Goal: Task Accomplishment & Management: Manage account settings

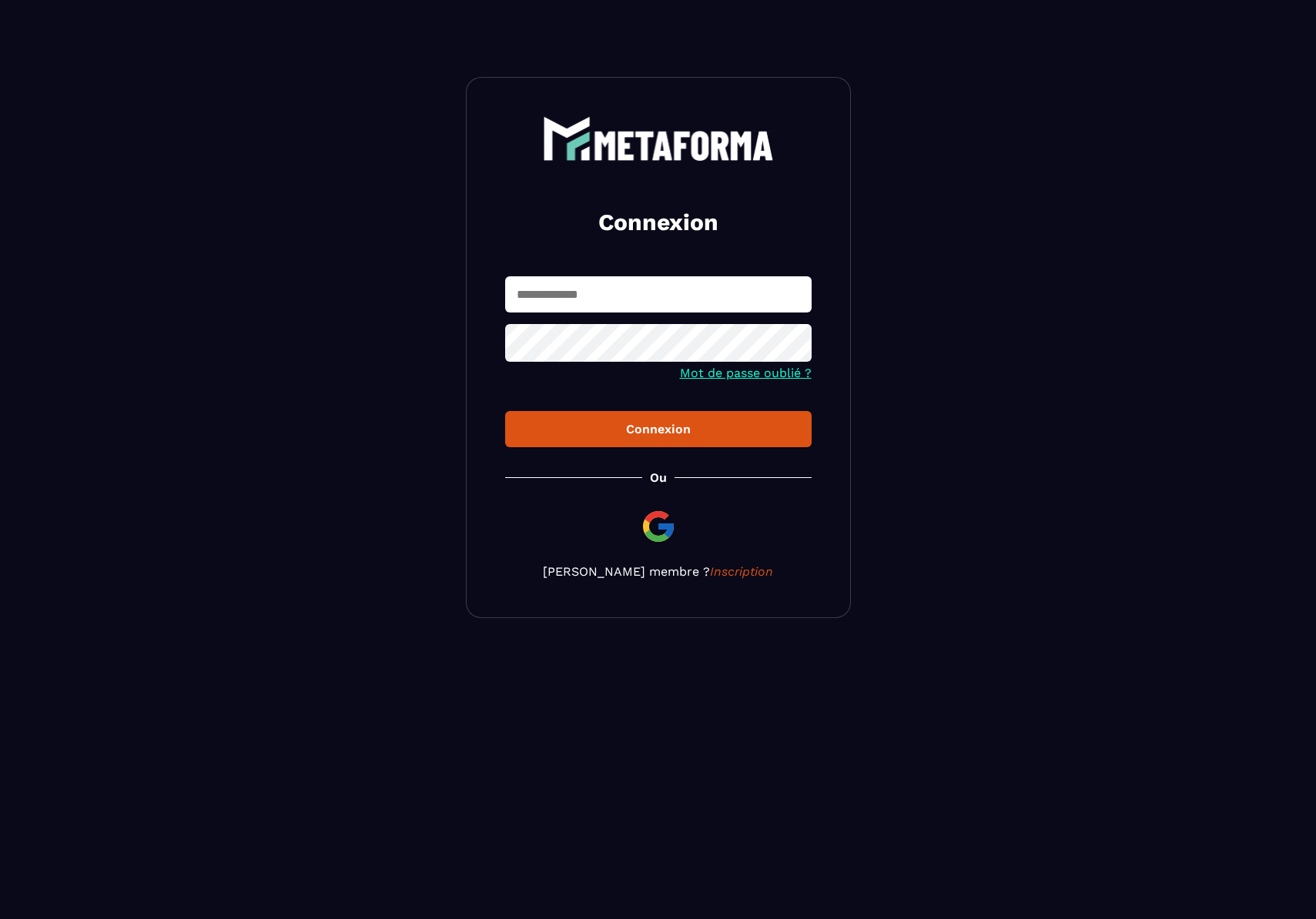
click at [628, 292] on input "text" at bounding box center [658, 294] width 306 height 36
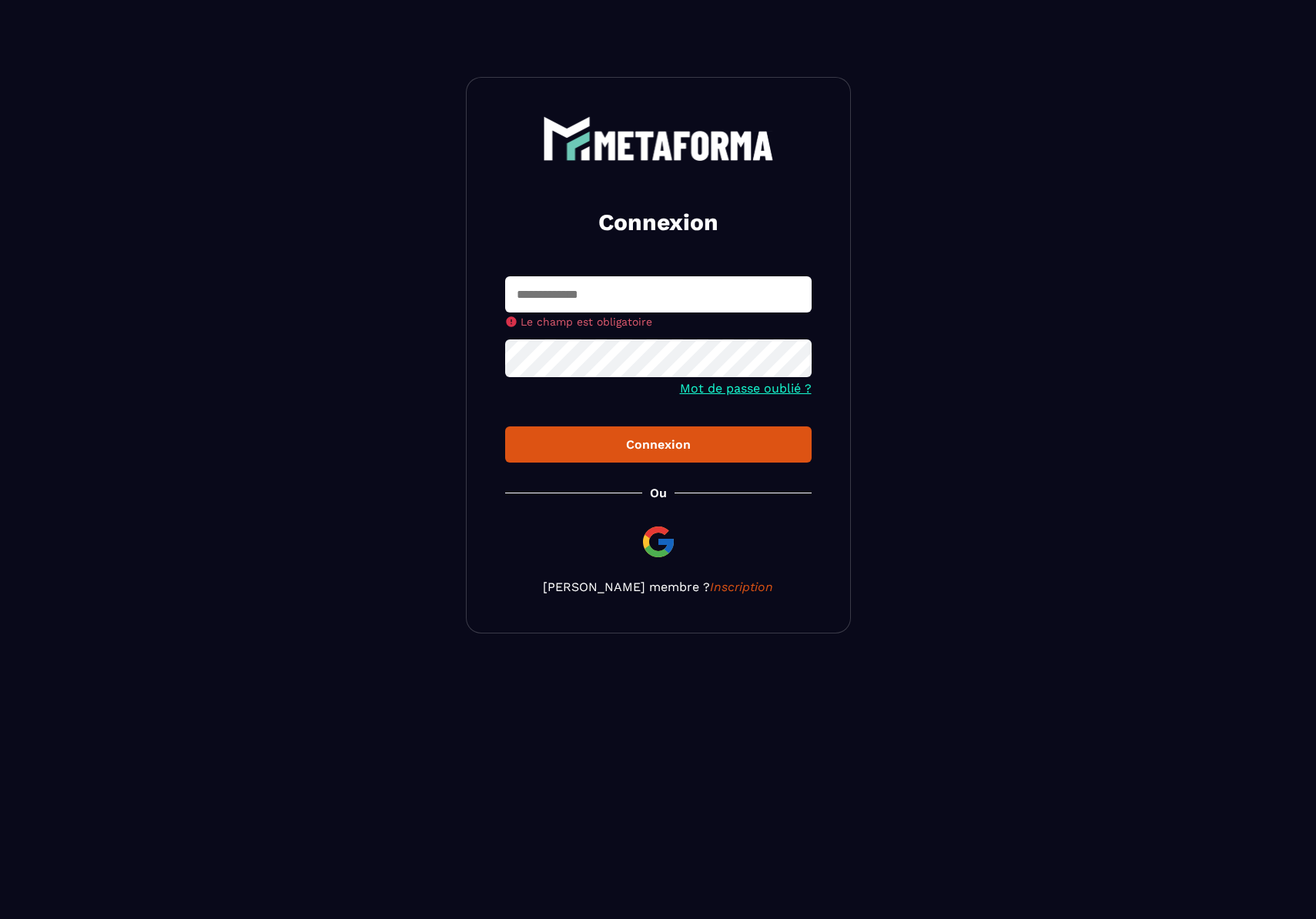
type input "**********"
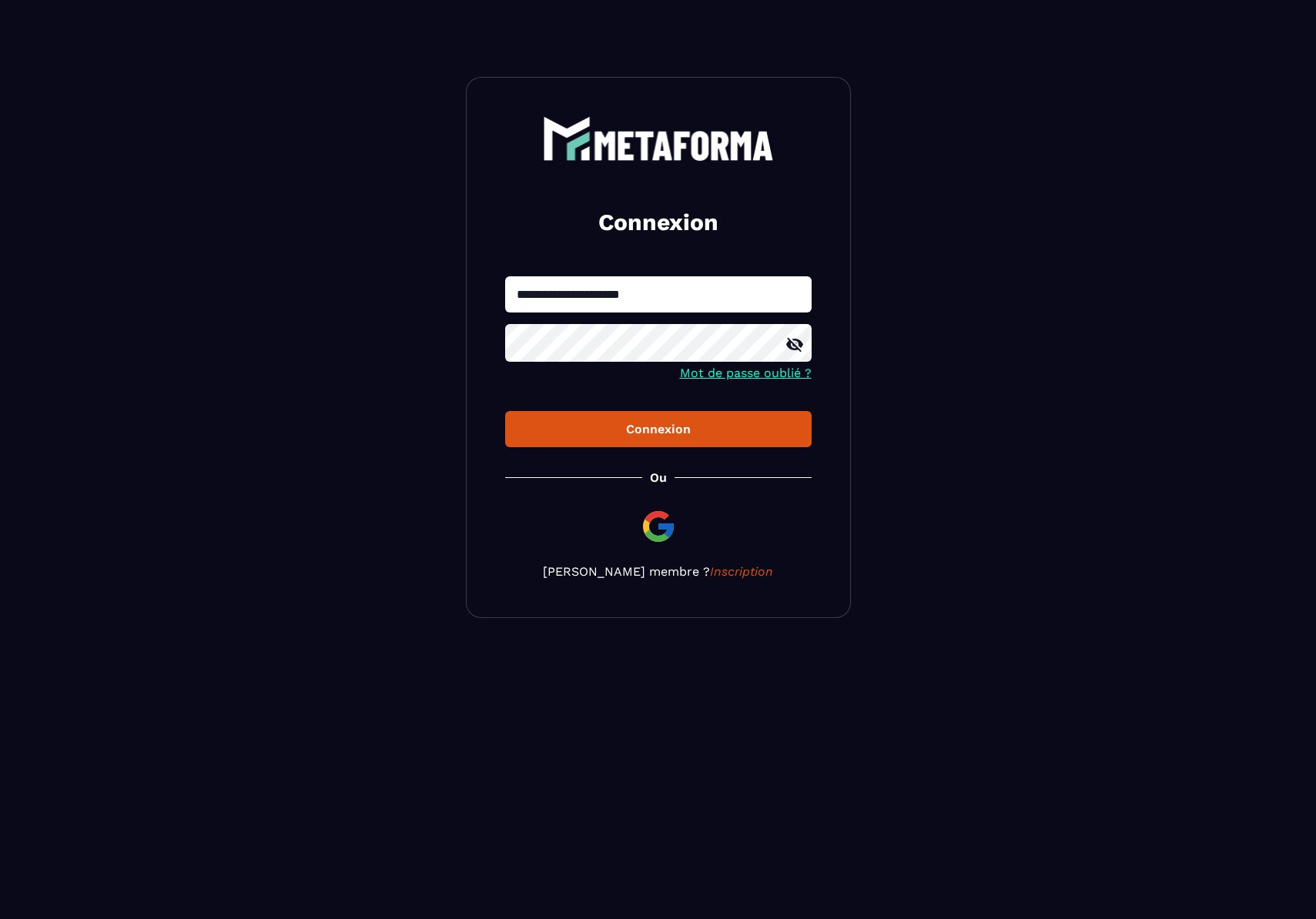
click at [648, 433] on div "Connexion" at bounding box center [658, 429] width 282 height 14
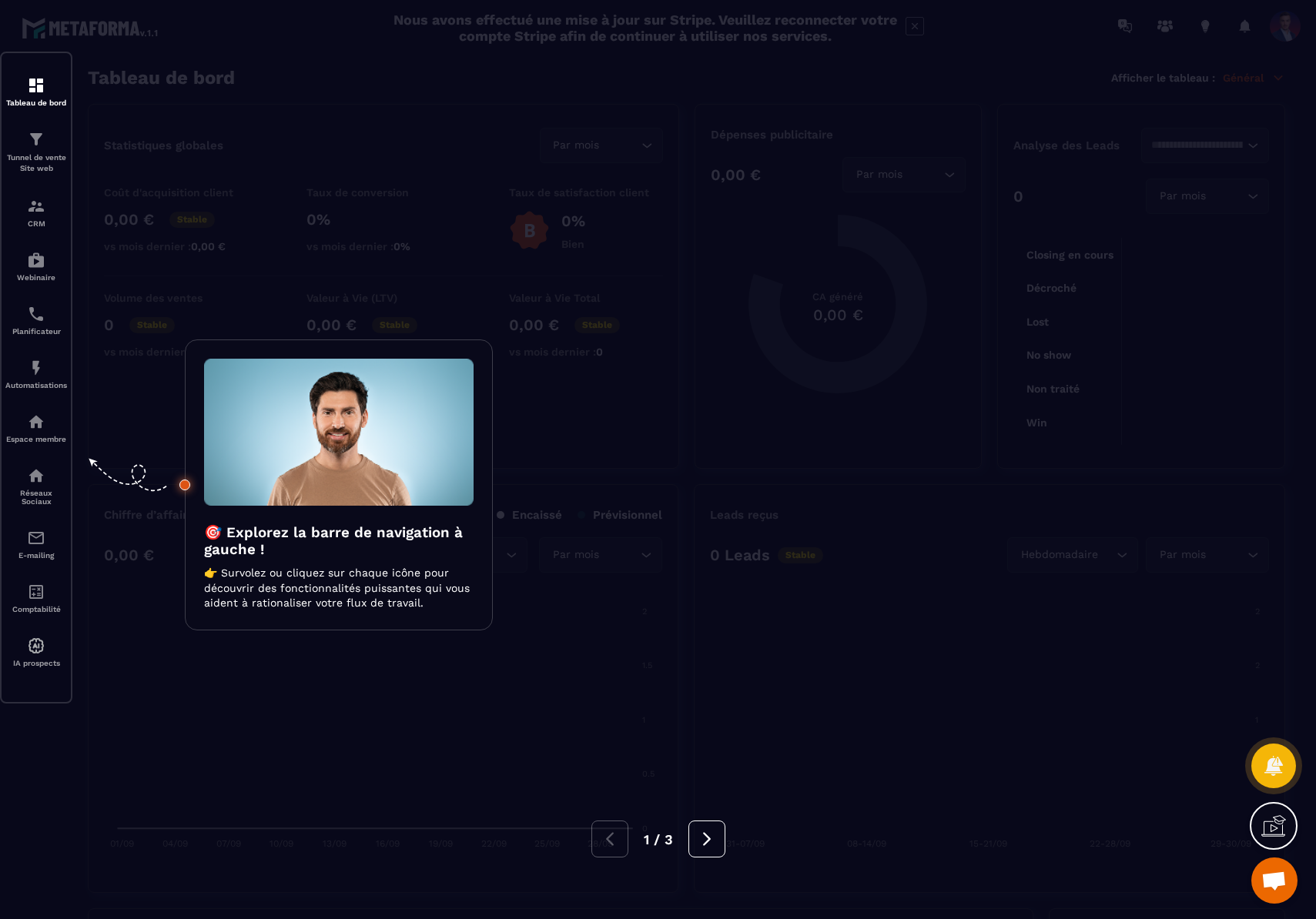
click at [697, 101] on div at bounding box center [658, 460] width 1316 height 919
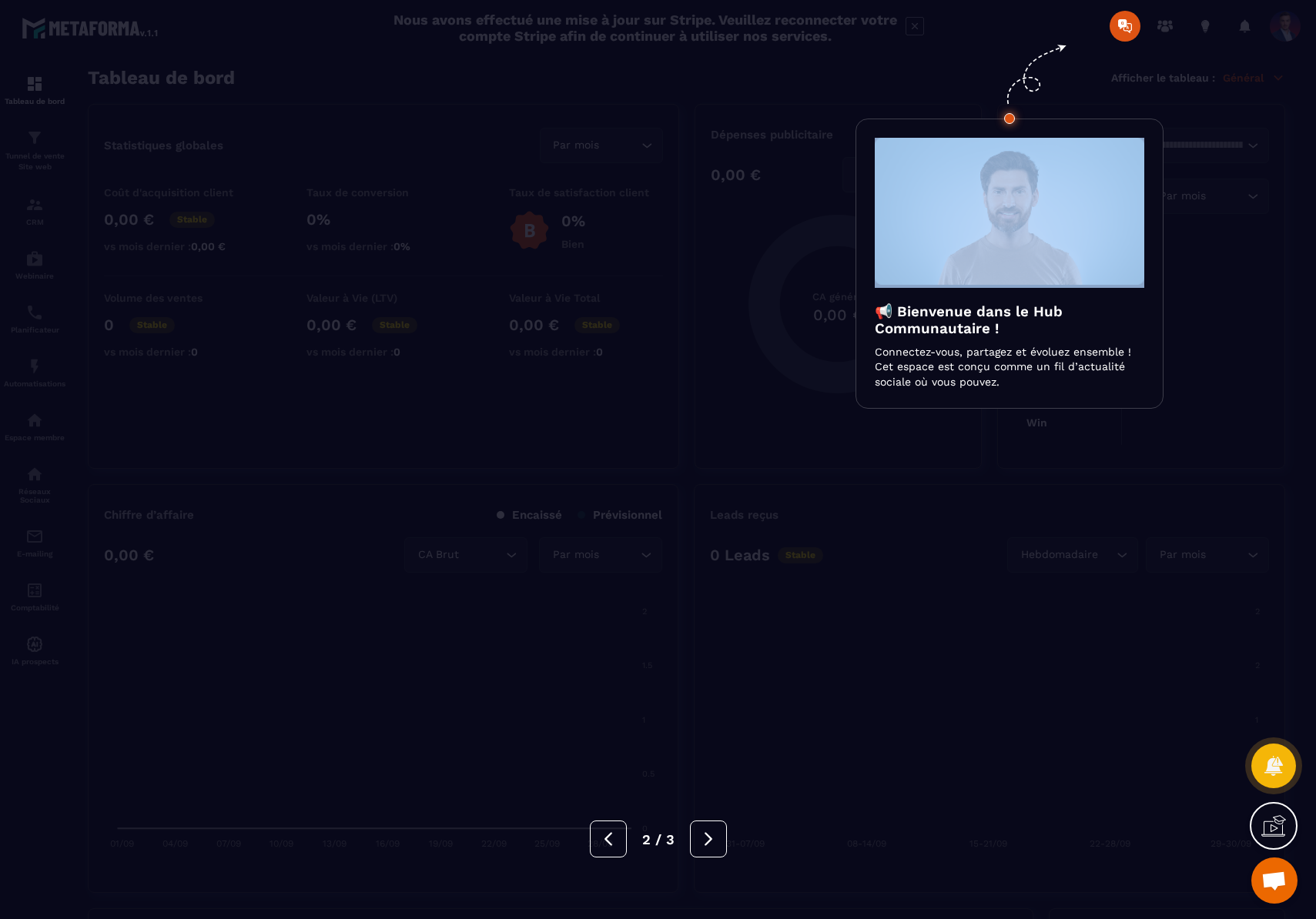
click at [697, 101] on div at bounding box center [658, 460] width 1316 height 919
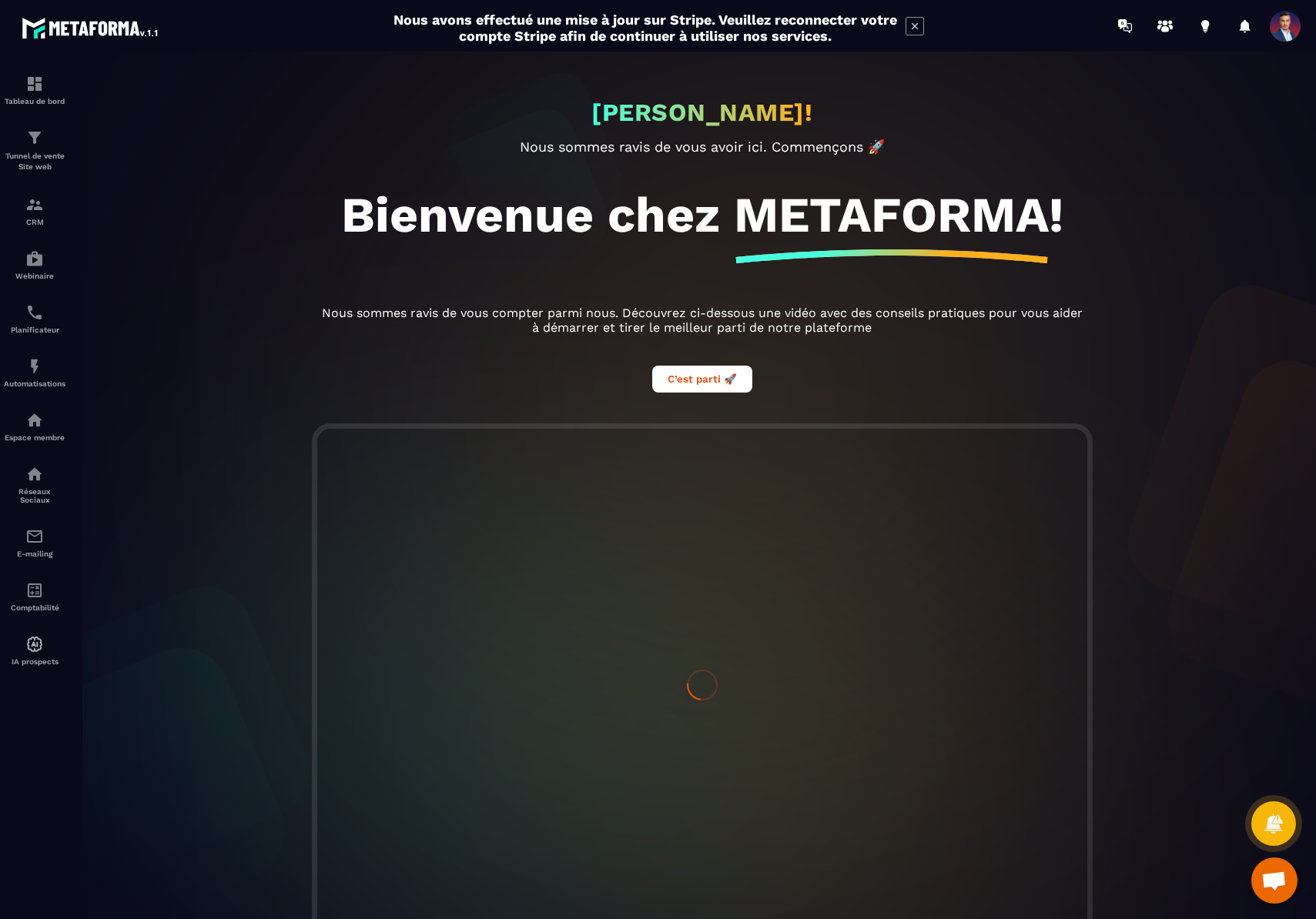
click at [1285, 33] on span at bounding box center [1285, 26] width 31 height 31
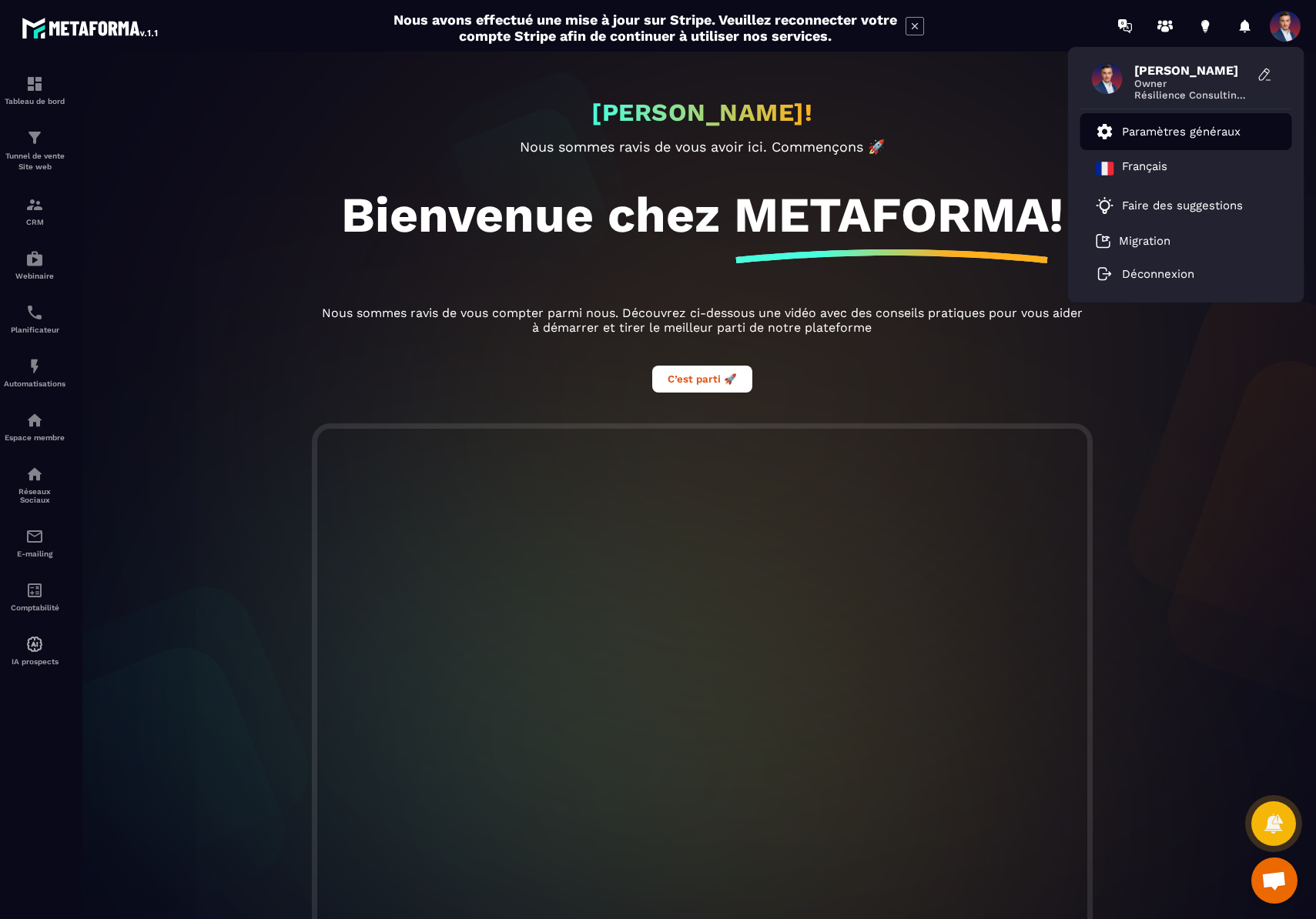
click at [1200, 125] on p "Paramètres généraux" at bounding box center [1181, 131] width 119 height 14
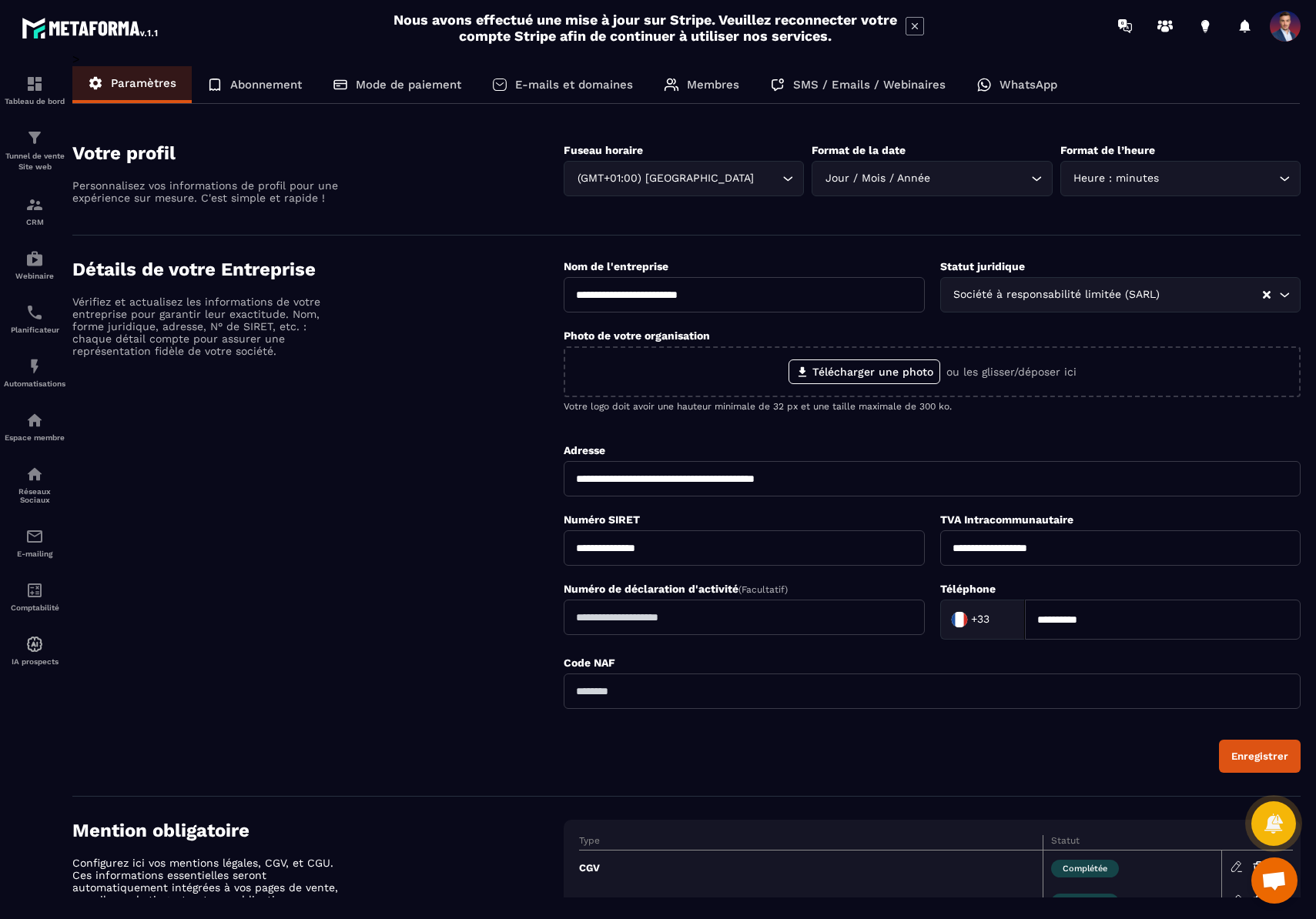
click at [692, 86] on p "Membres" at bounding box center [713, 84] width 52 height 14
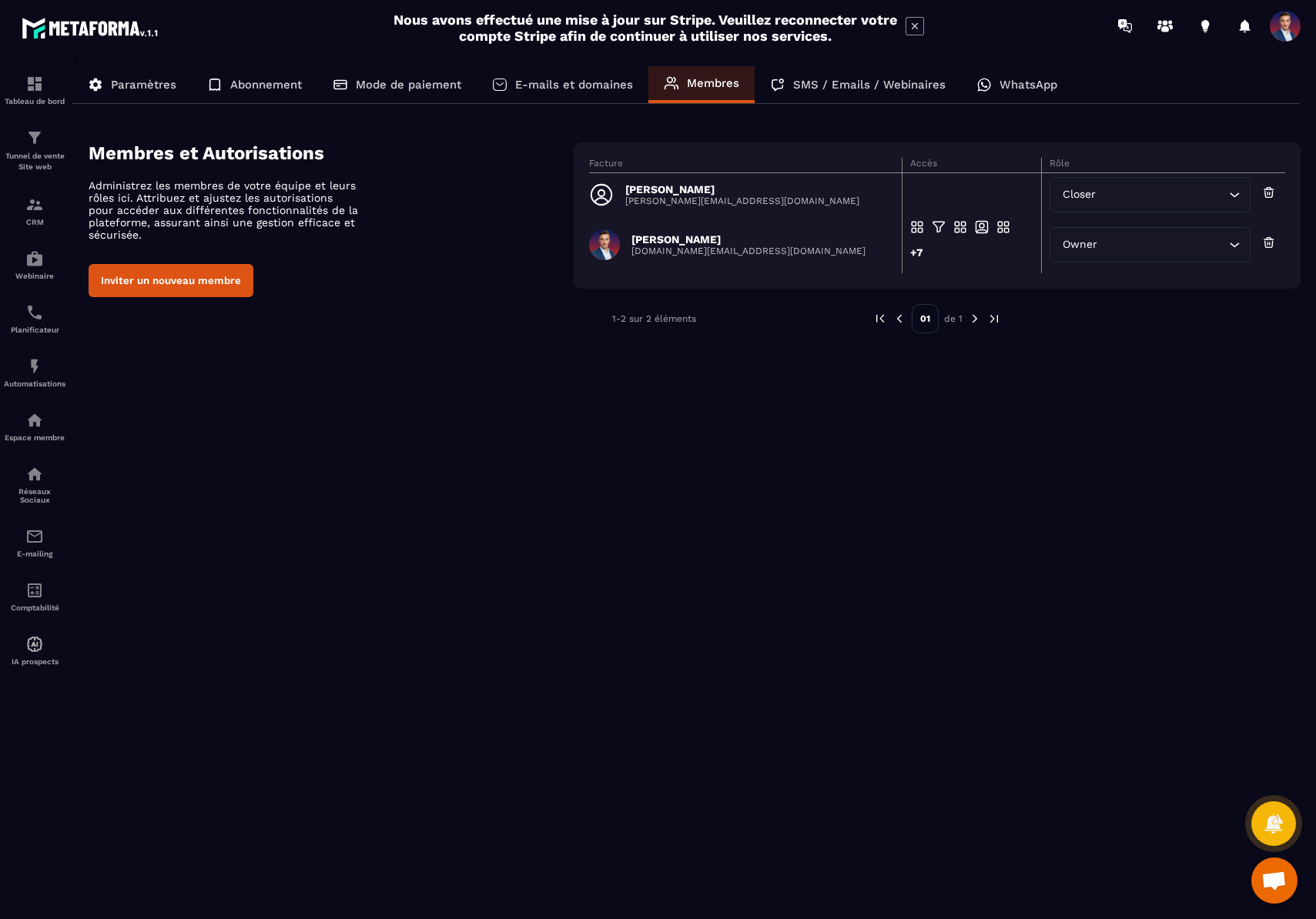
click at [1181, 194] on input "Search for option" at bounding box center [1163, 194] width 125 height 17
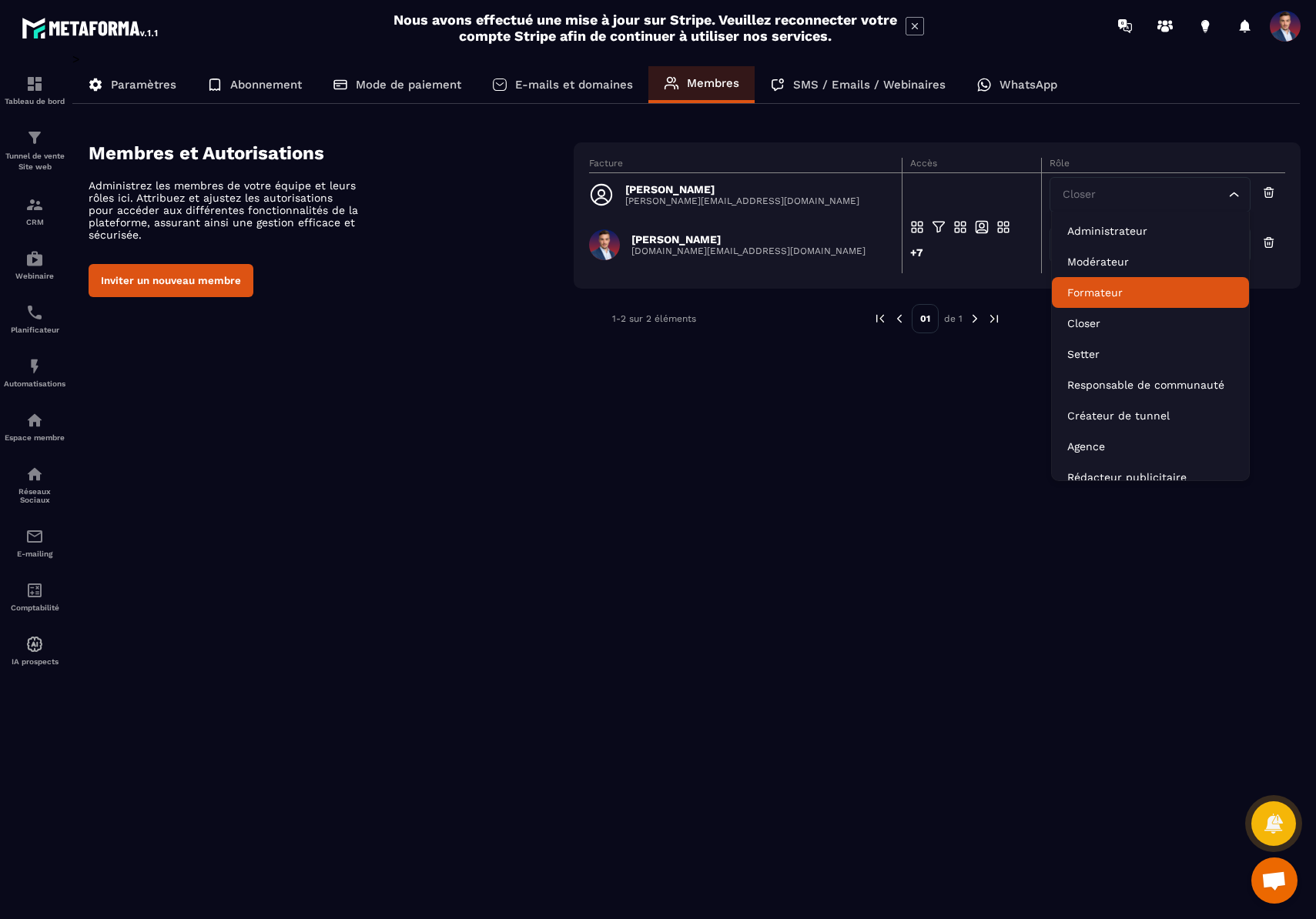
scroll to position [16, 0]
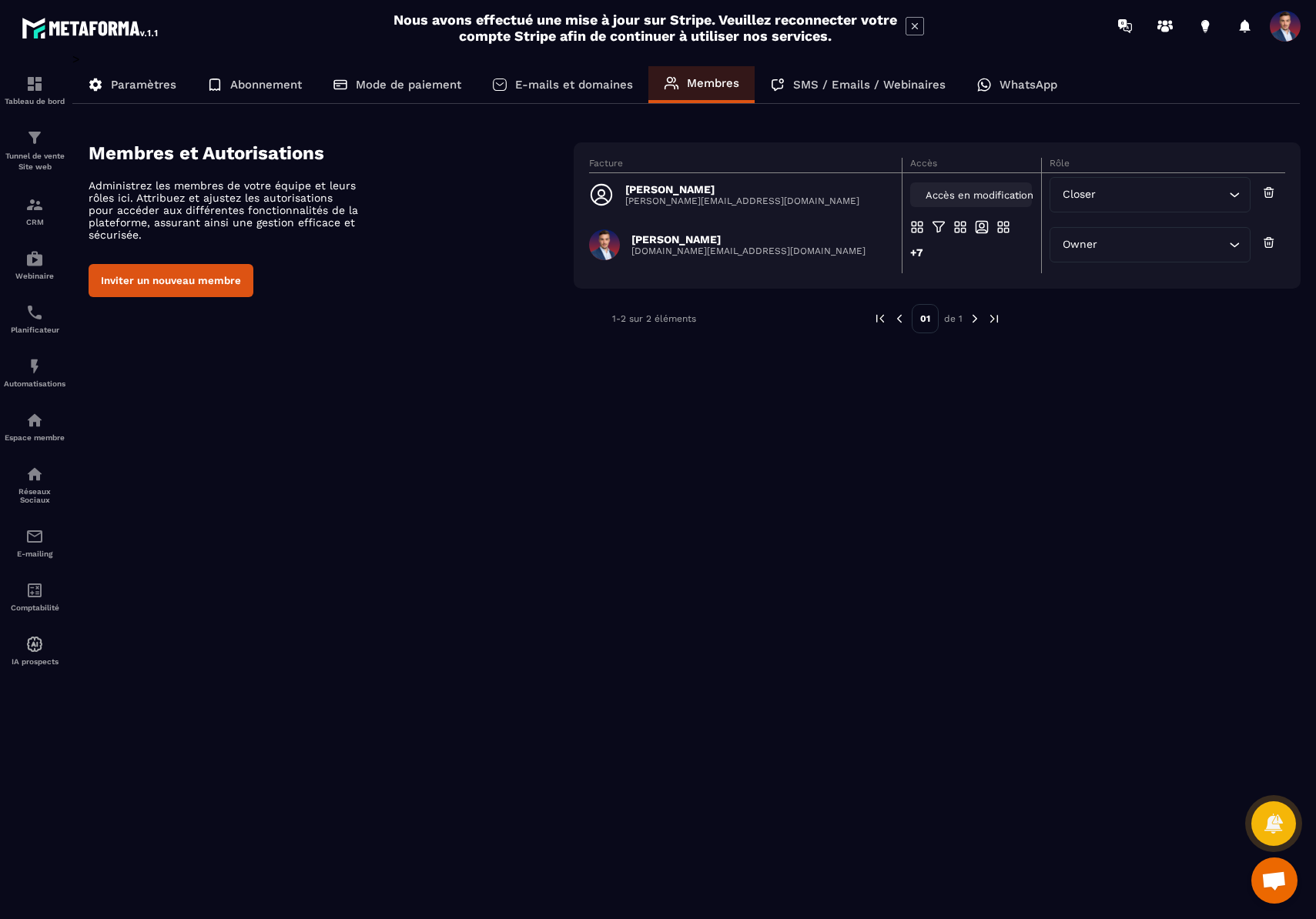
click at [971, 190] on span "Accès en modification" at bounding box center [979, 195] width 108 height 11
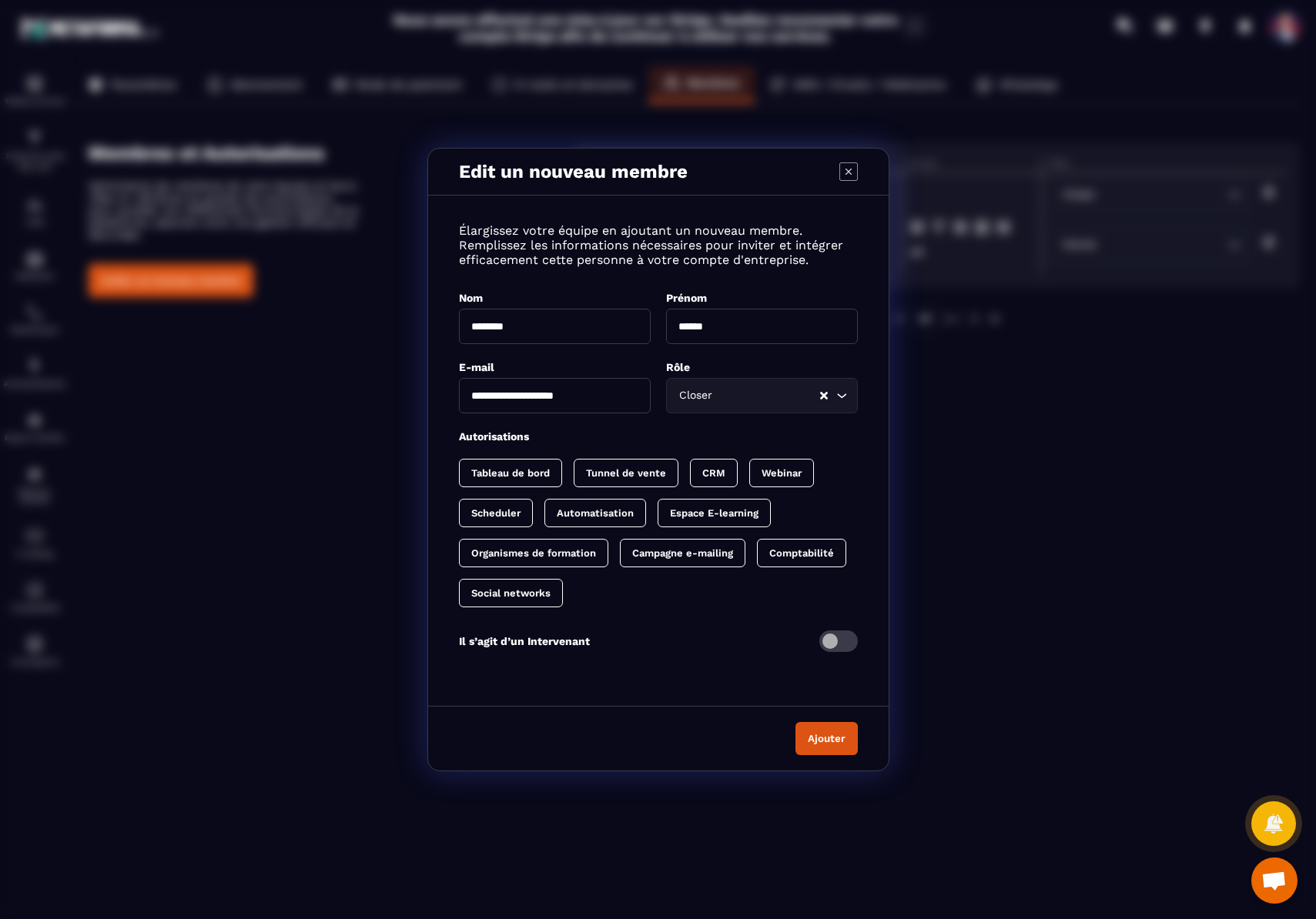
click at [517, 593] on p "Social networks" at bounding box center [511, 593] width 80 height 11
click at [826, 751] on button "Ajouter" at bounding box center [827, 738] width 63 height 33
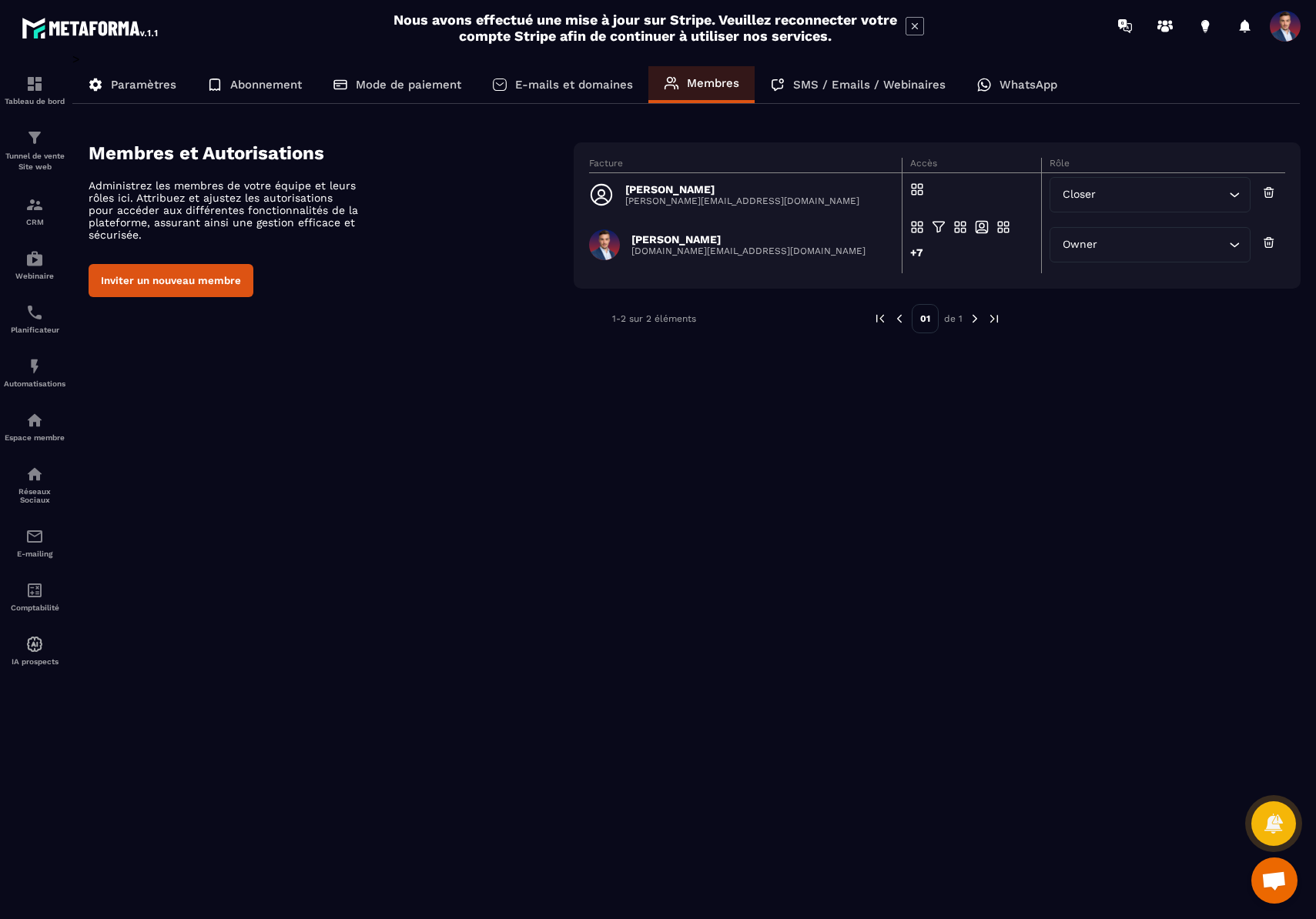
click at [1216, 198] on input "Search for option" at bounding box center [1163, 194] width 125 height 17
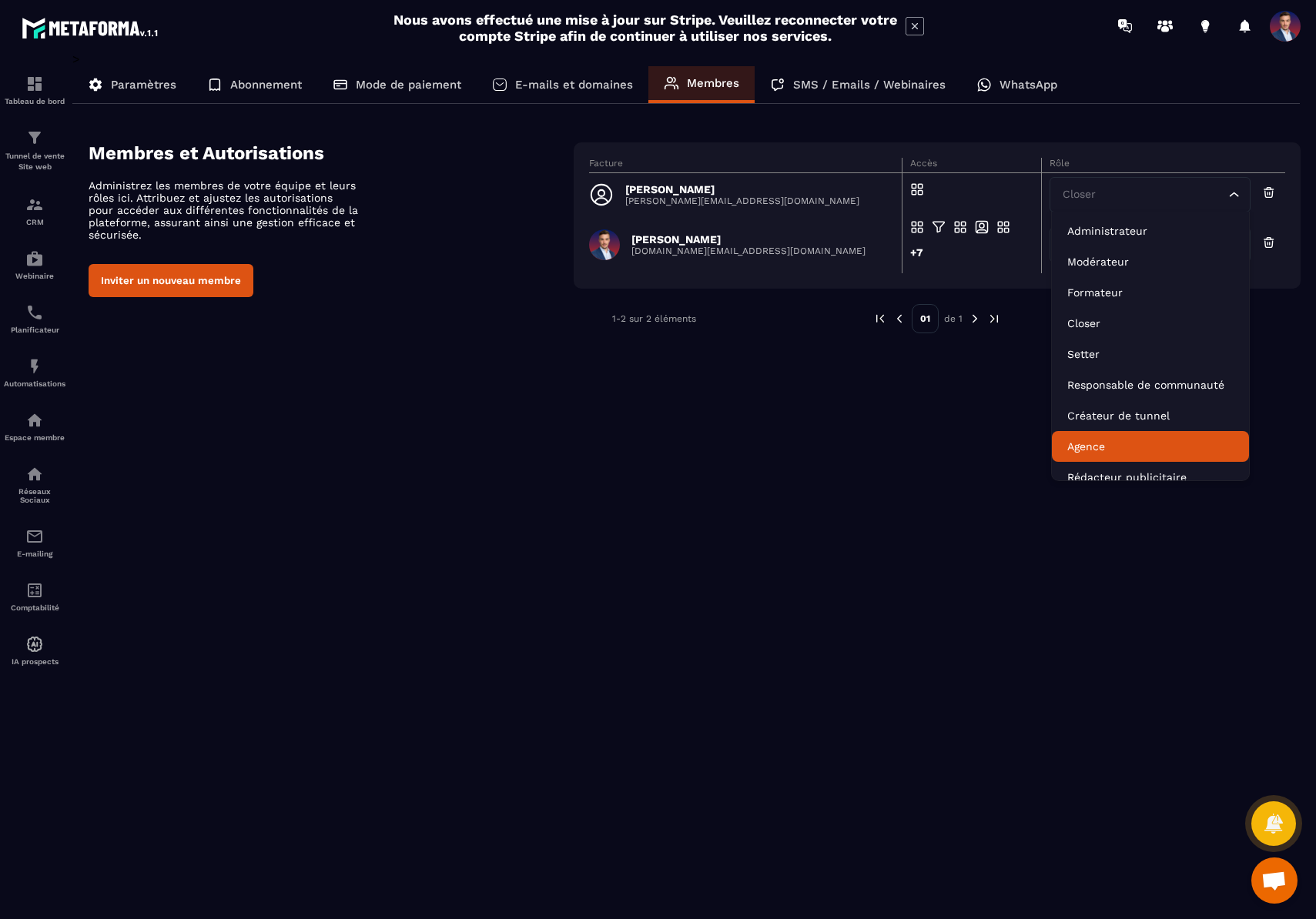
scroll to position [11, 0]
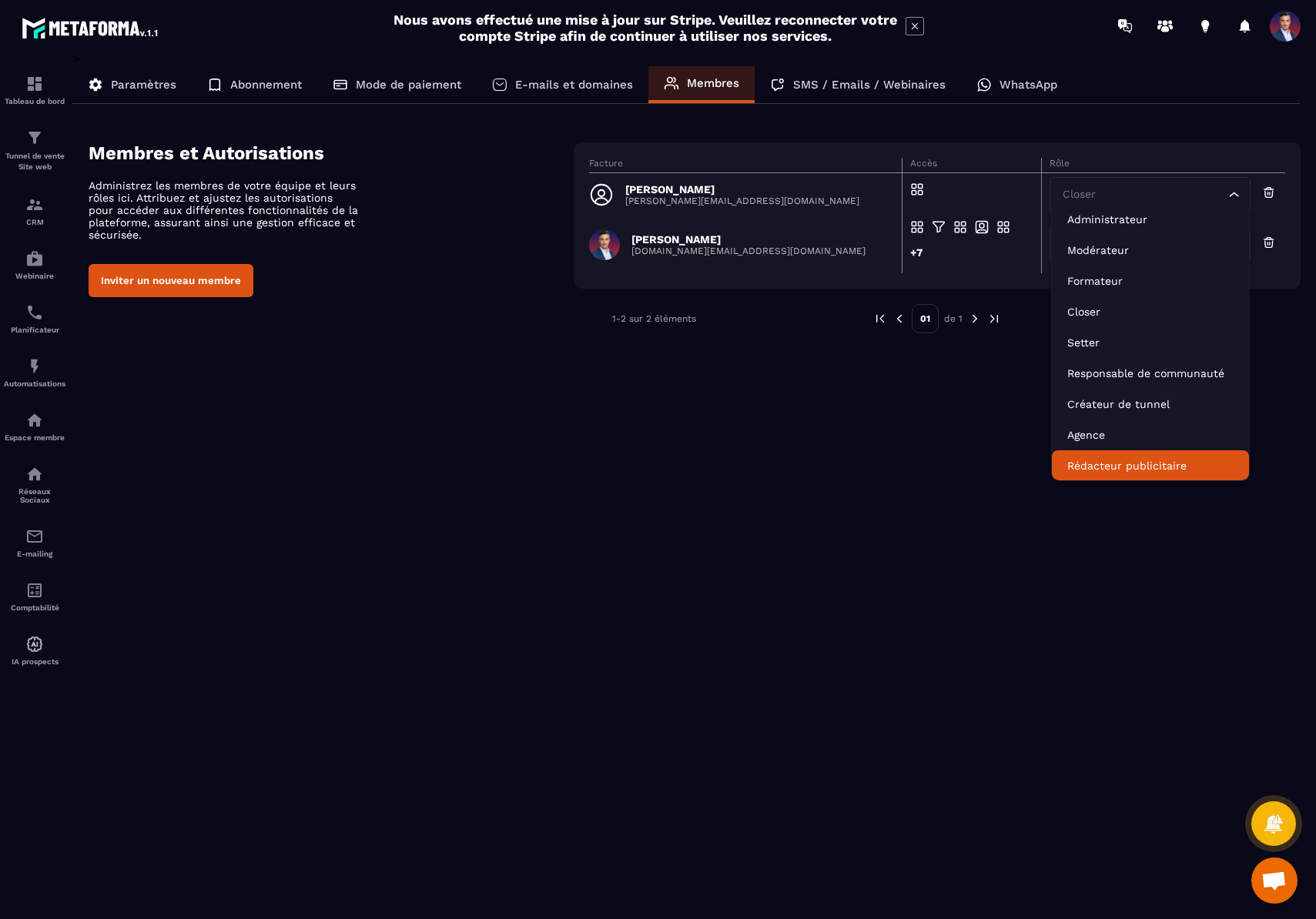
click at [950, 598] on div "> Paramètres Abonnement Mode de paiement E-mails et domaines Membres SMS / Emai…" at bounding box center [686, 474] width 1228 height 846
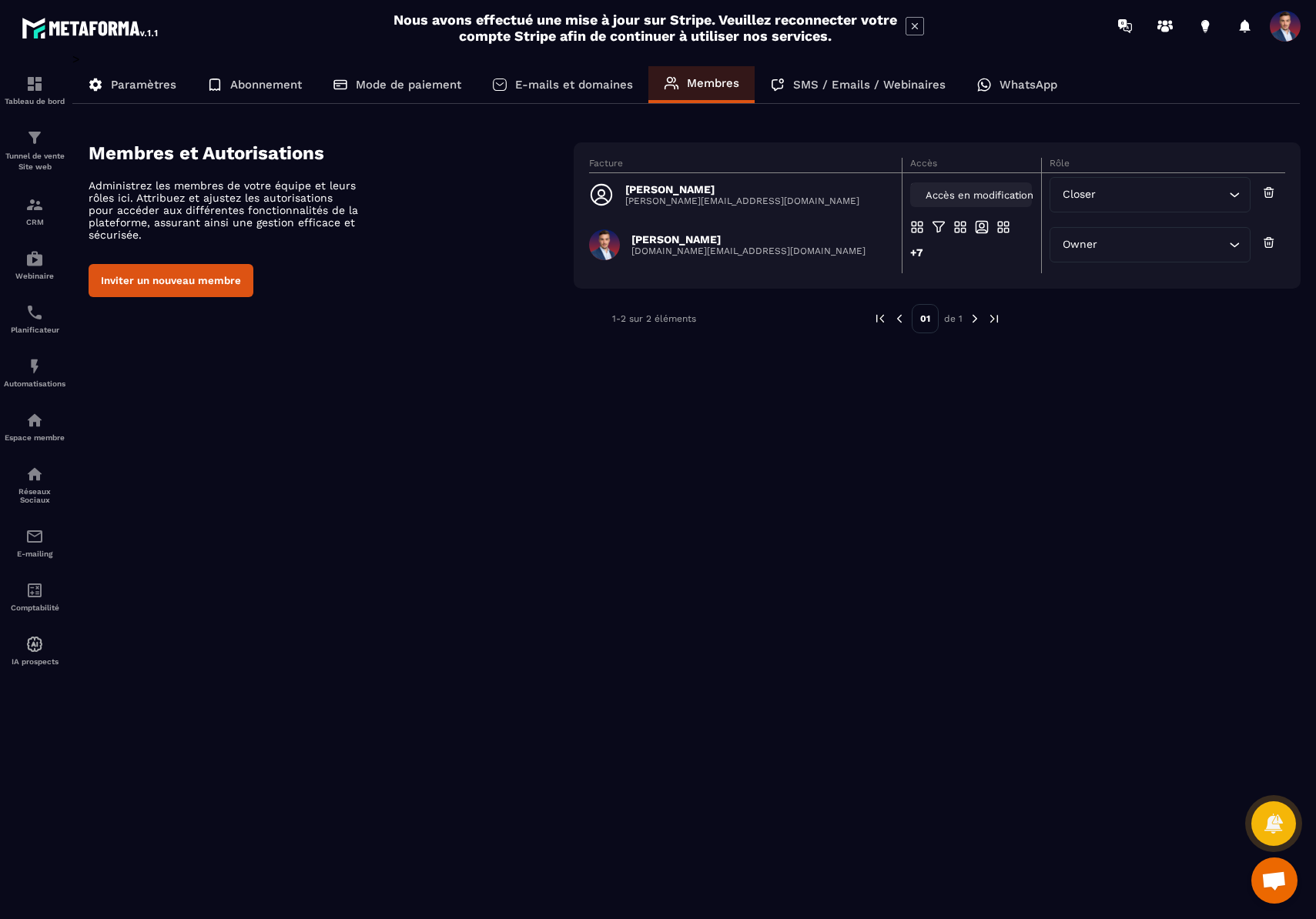
click at [962, 201] on div "Accès en modification" at bounding box center [971, 194] width 121 height 25
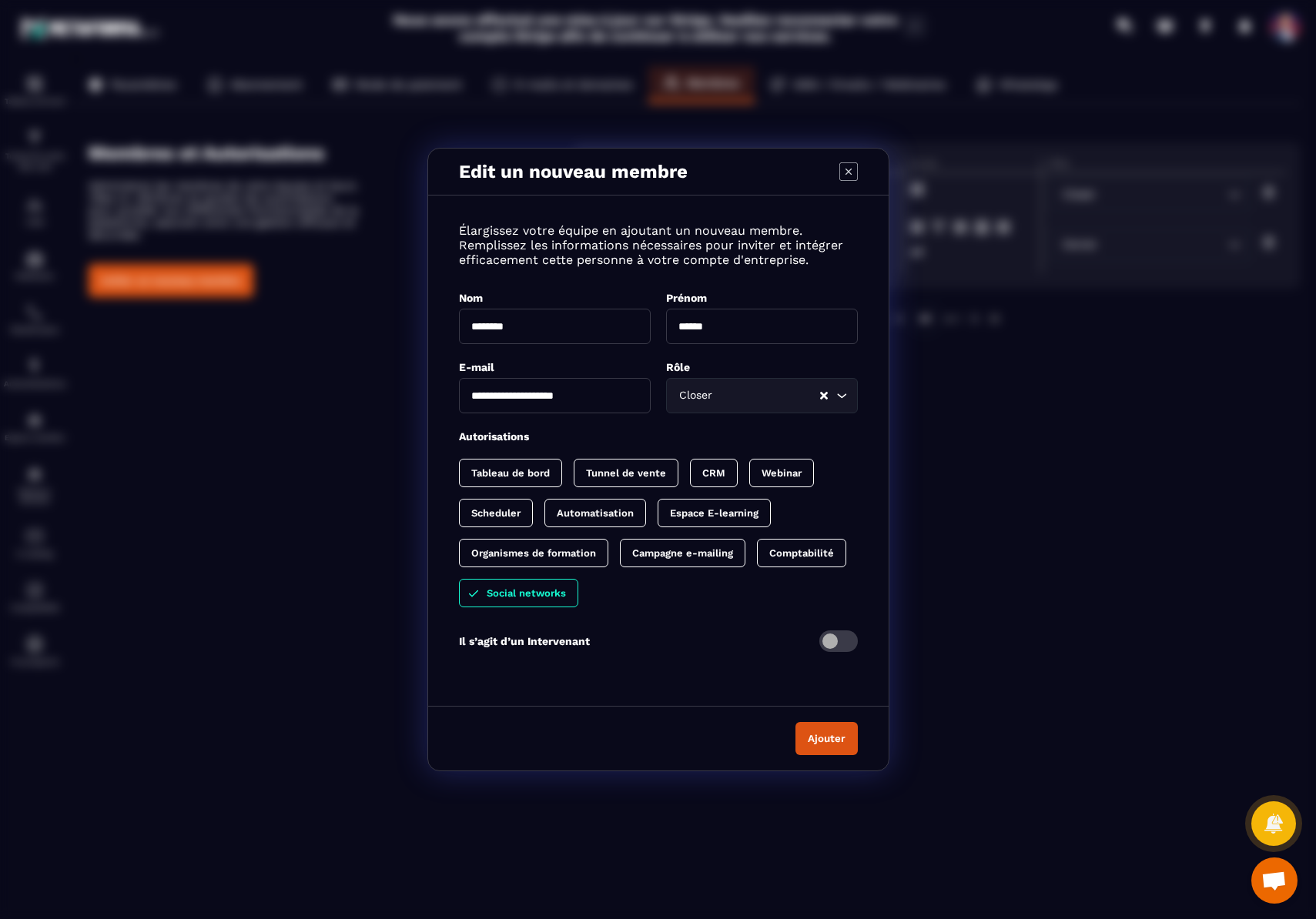
click at [832, 640] on span "Modal window" at bounding box center [839, 641] width 39 height 22
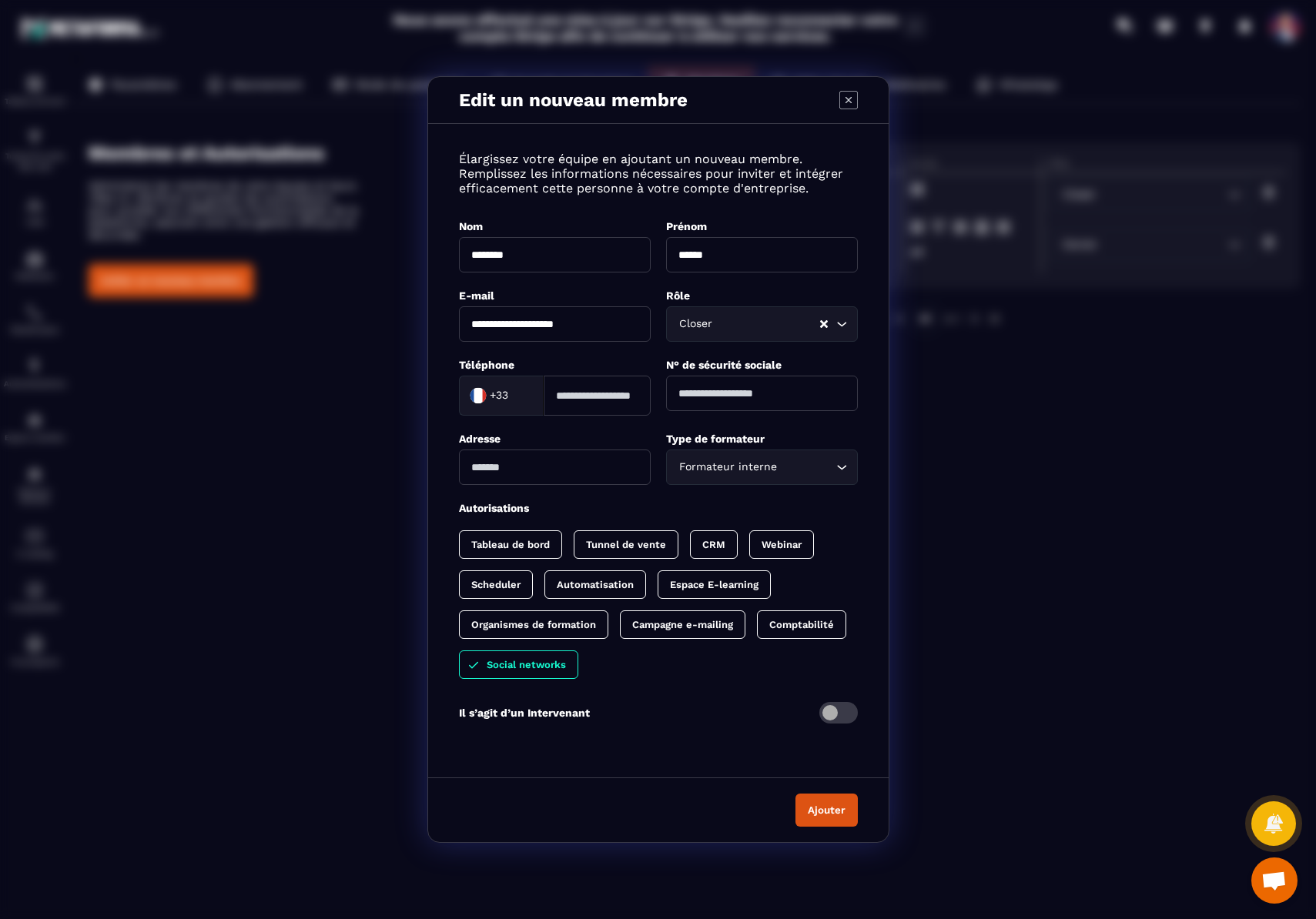
click at [850, 714] on span "Modal window" at bounding box center [839, 713] width 39 height 22
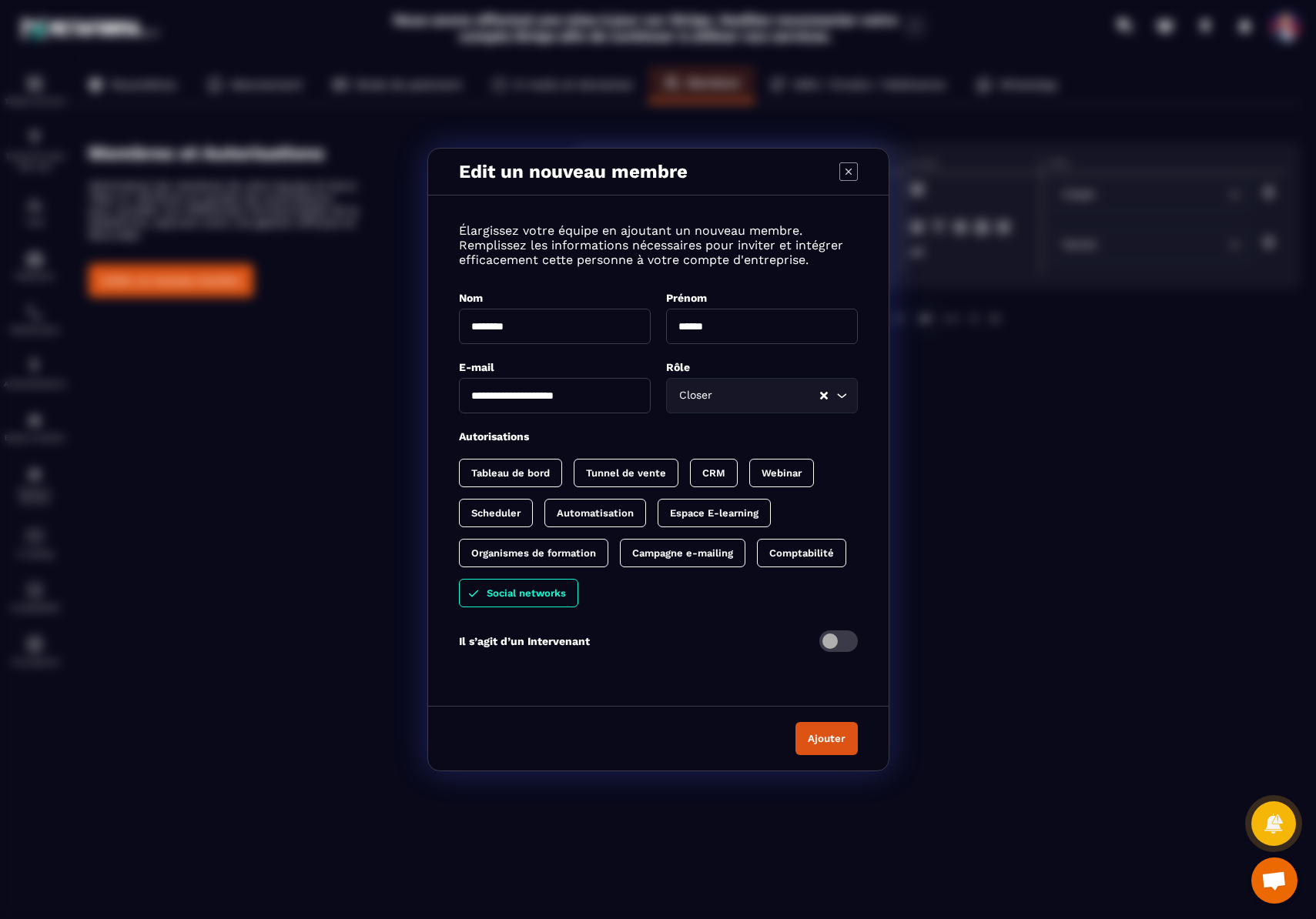
click at [835, 651] on span "Modal window" at bounding box center [839, 641] width 39 height 22
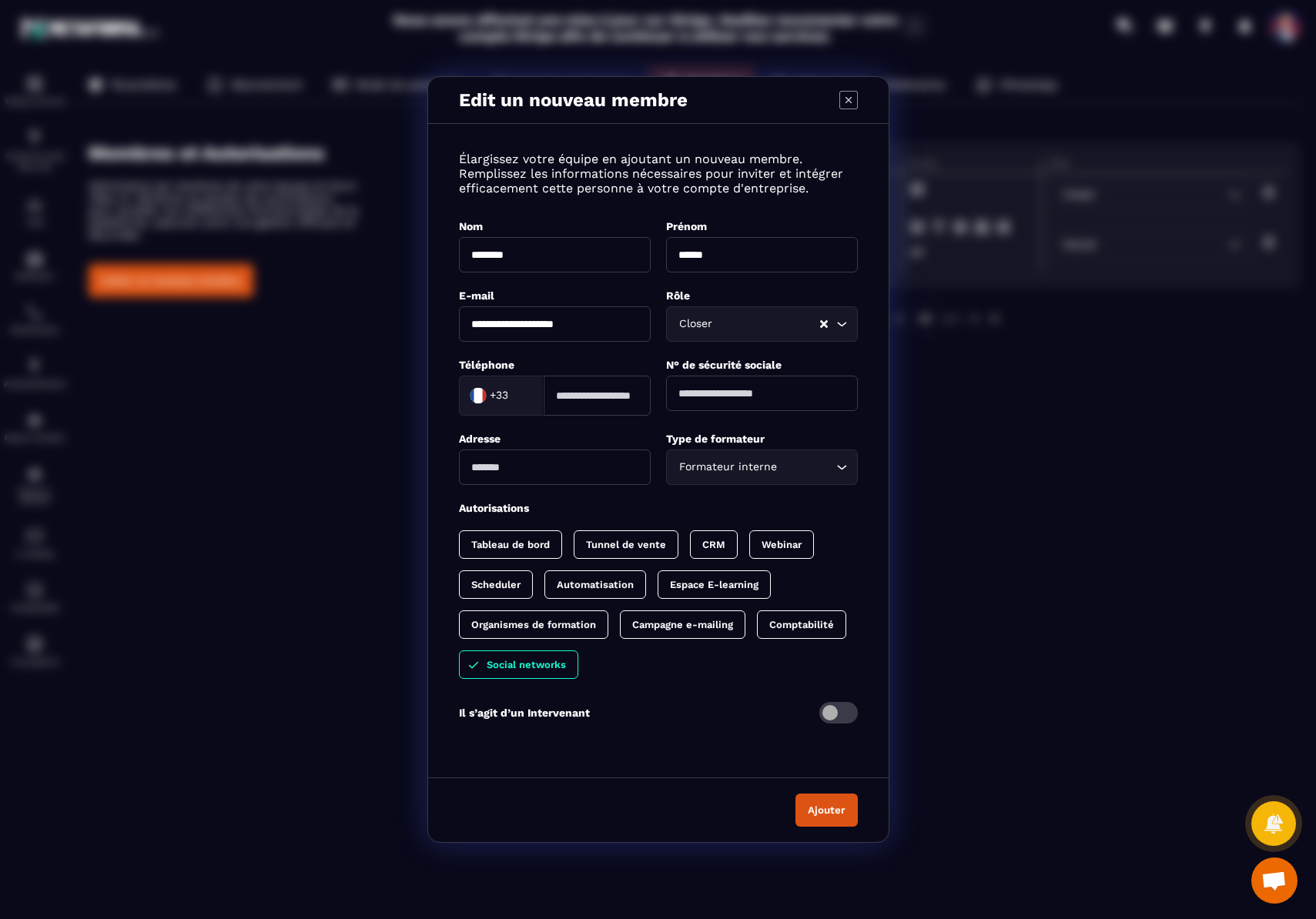
click at [831, 469] on input "Search for option" at bounding box center [807, 467] width 51 height 17
click at [840, 713] on span "Modal window" at bounding box center [839, 713] width 39 height 22
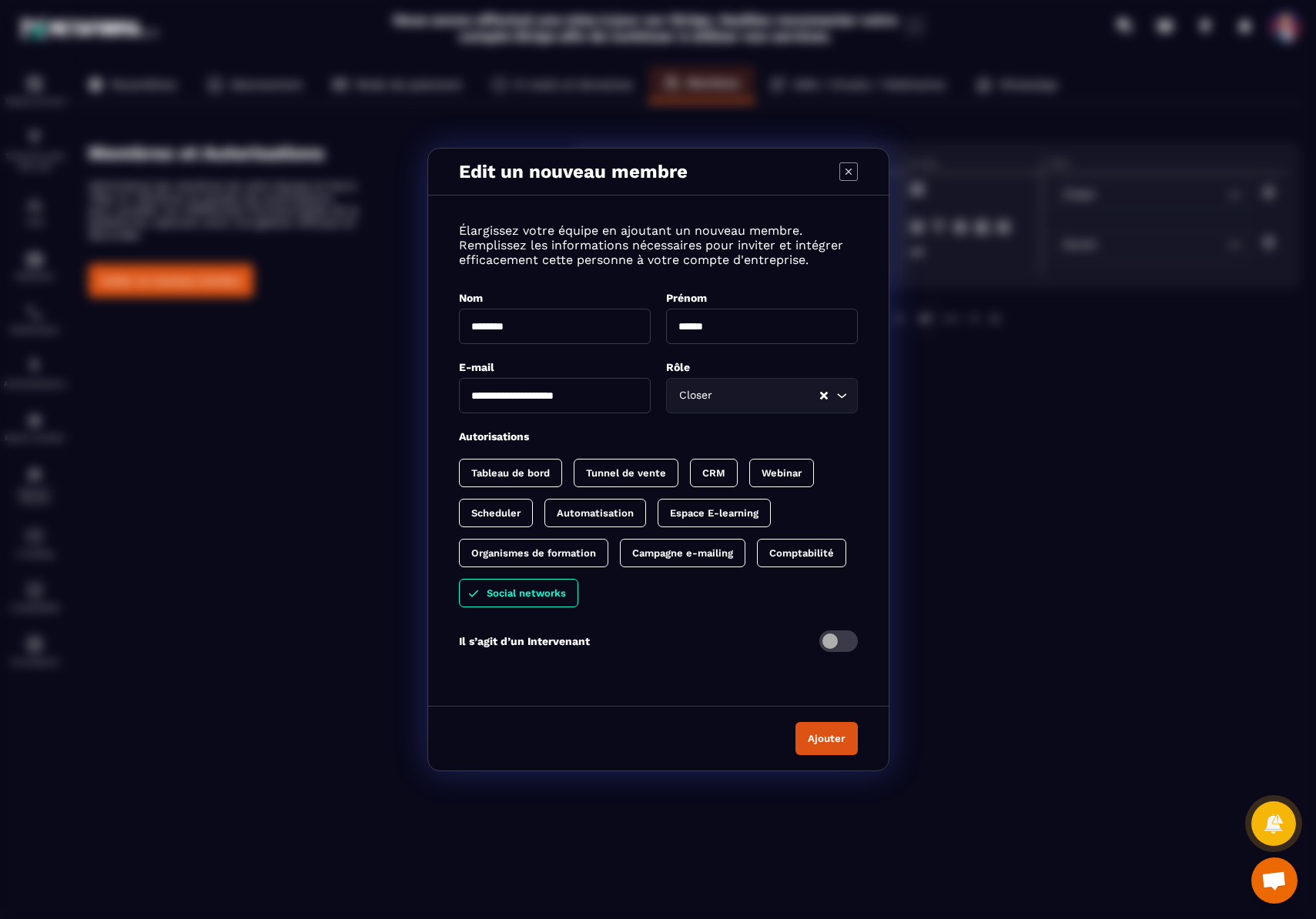
click at [828, 741] on button "Ajouter" at bounding box center [827, 738] width 63 height 33
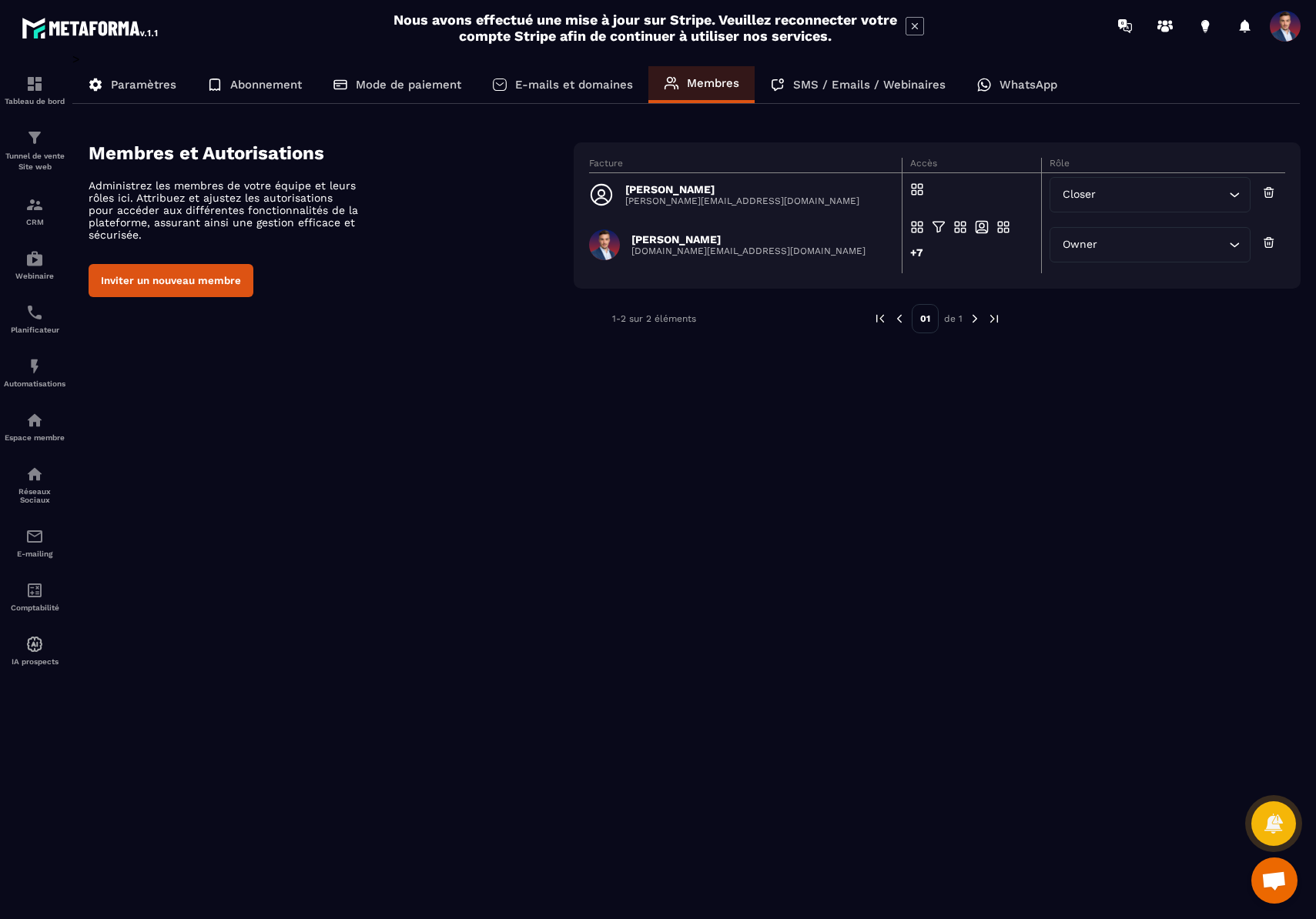
click at [1207, 194] on input "Search for option" at bounding box center [1163, 194] width 125 height 17
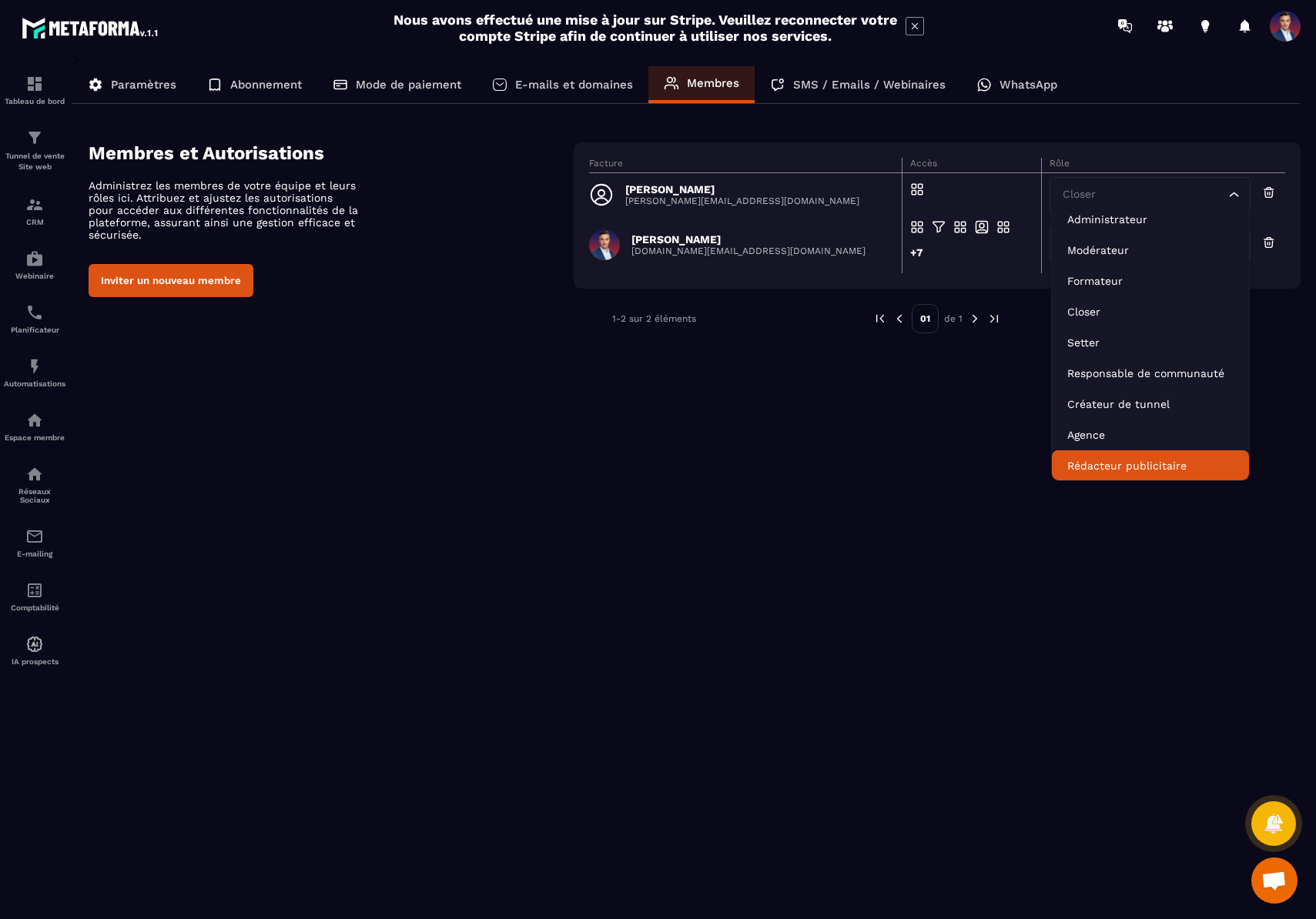
click at [1070, 548] on div "> Paramètres Abonnement Mode de paiement E-mails et domaines Membres SMS / Emai…" at bounding box center [686, 474] width 1228 height 846
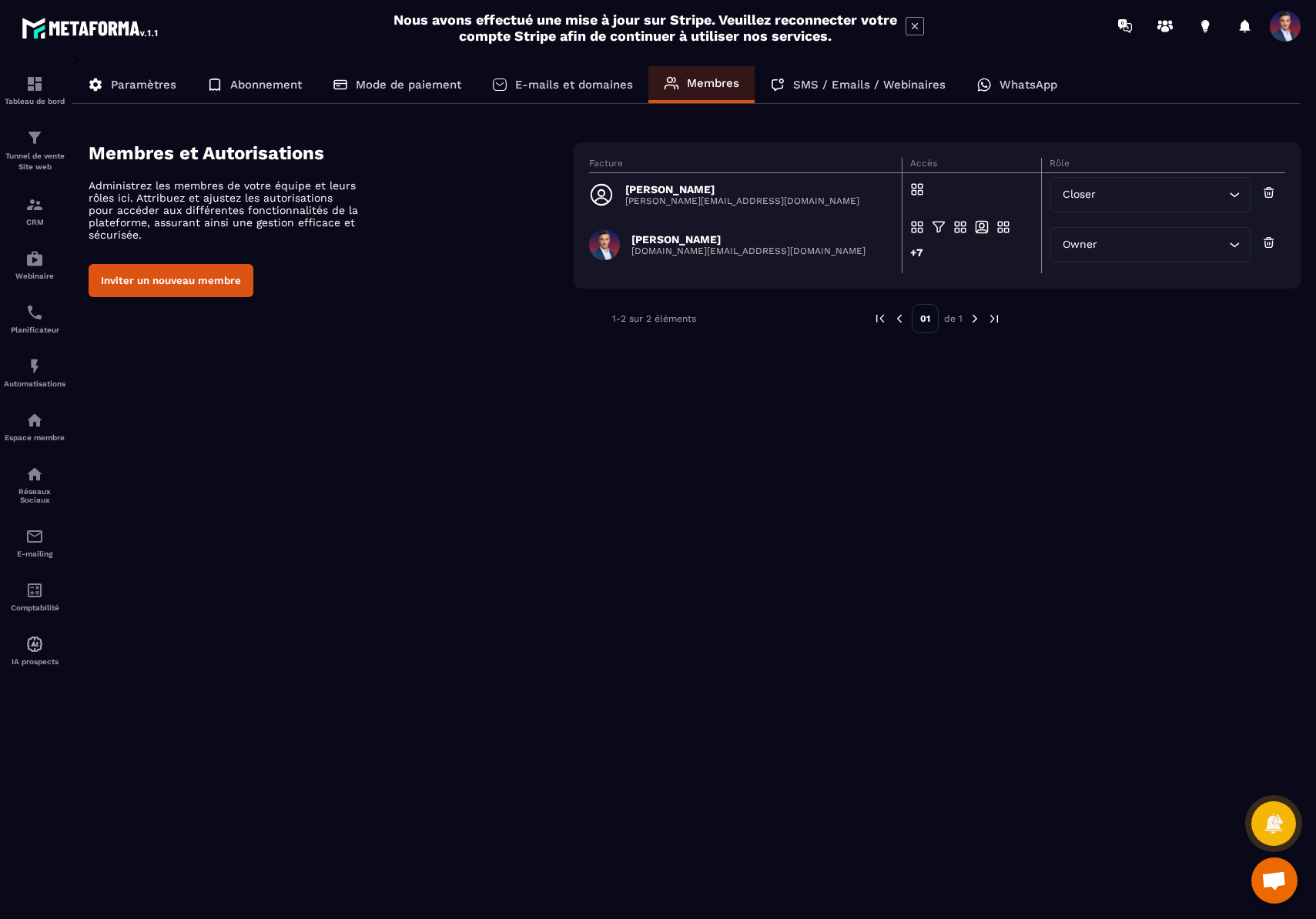
click at [679, 190] on p "[PERSON_NAME]" at bounding box center [742, 189] width 234 height 12
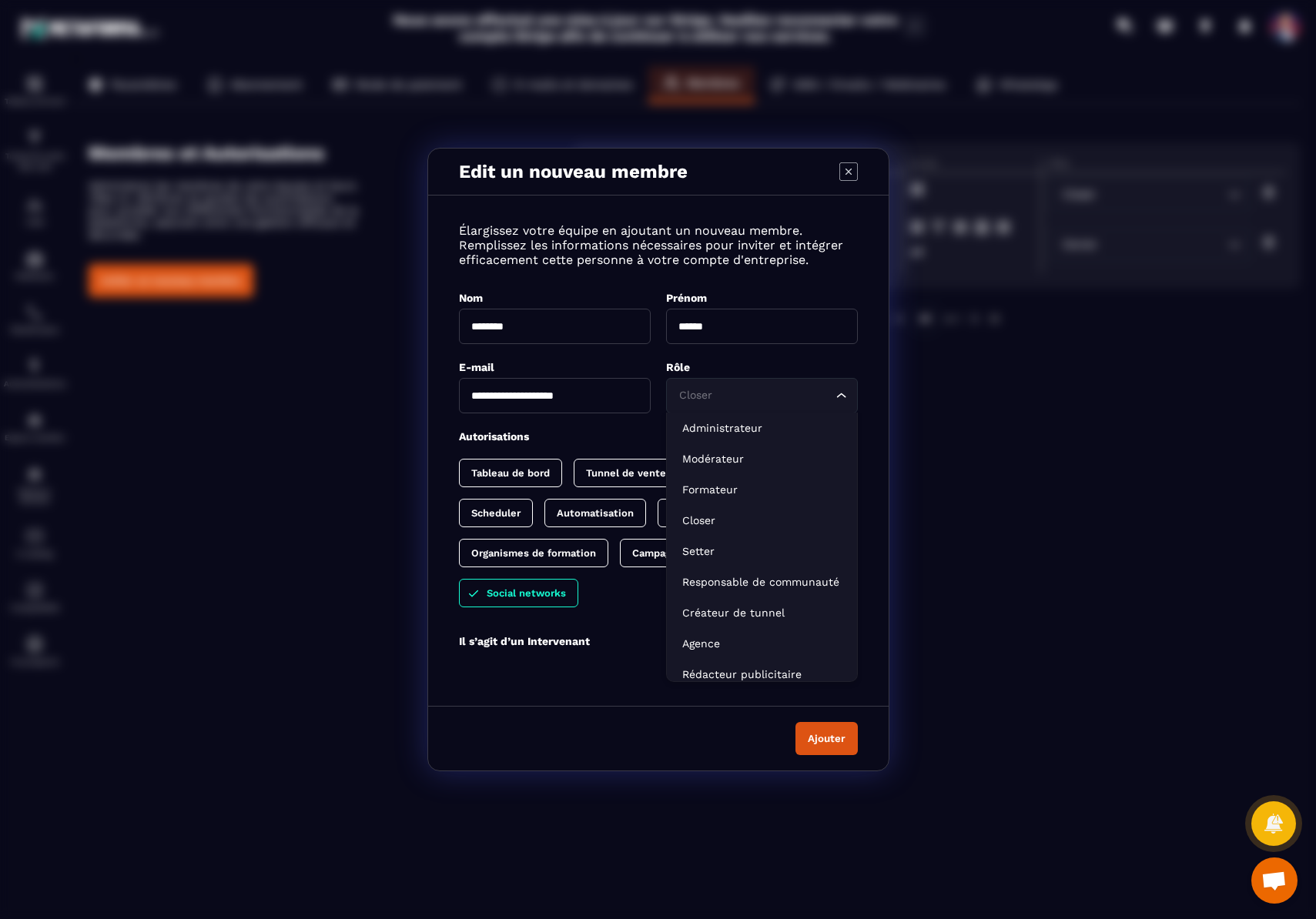
click at [846, 398] on icon "Search for option" at bounding box center [841, 395] width 15 height 15
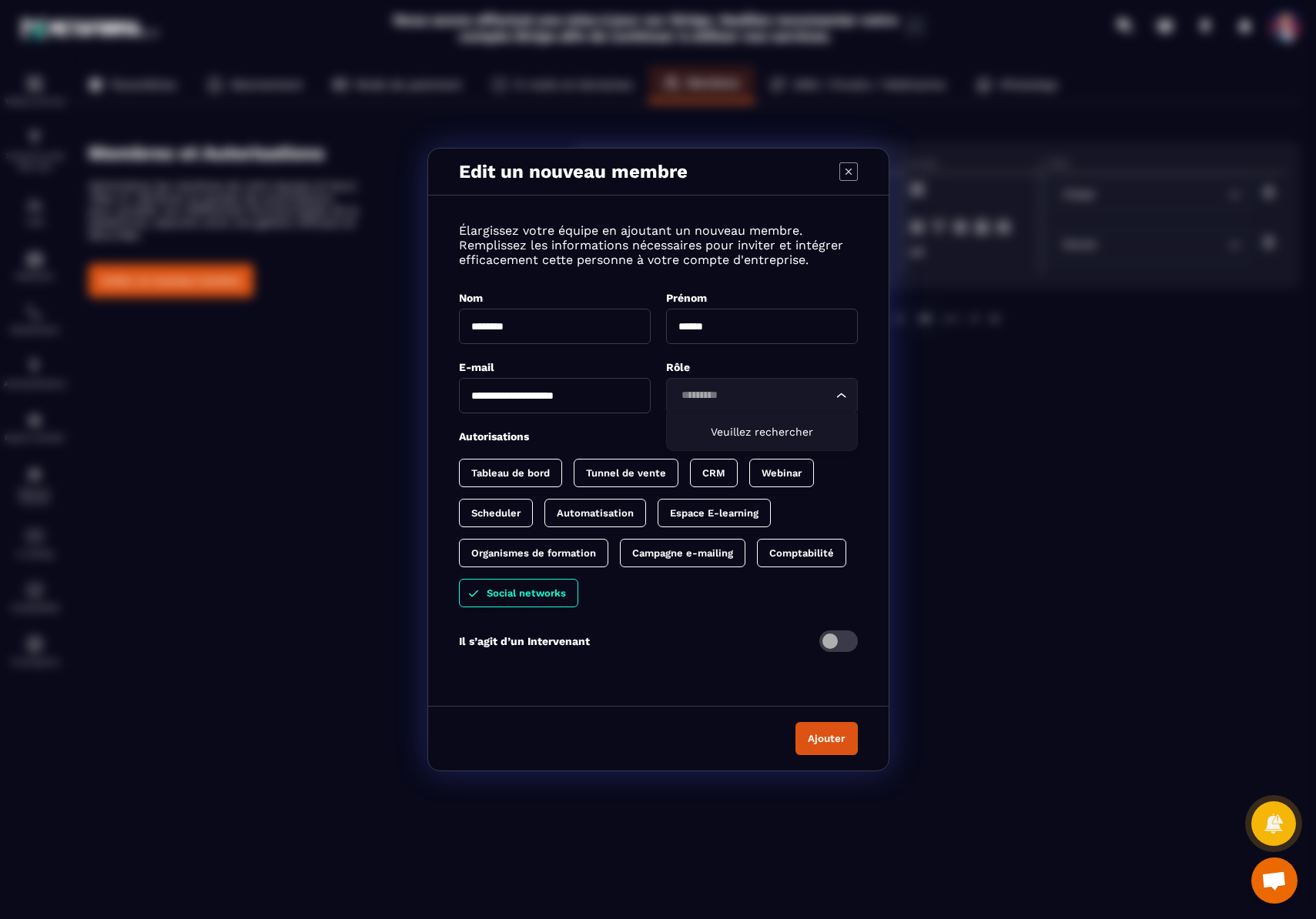
type input "**********"
click at [753, 433] on span "Veuillez rechercher" at bounding box center [762, 431] width 102 height 12
click at [775, 392] on input "**********" at bounding box center [754, 395] width 157 height 17
type input "*"
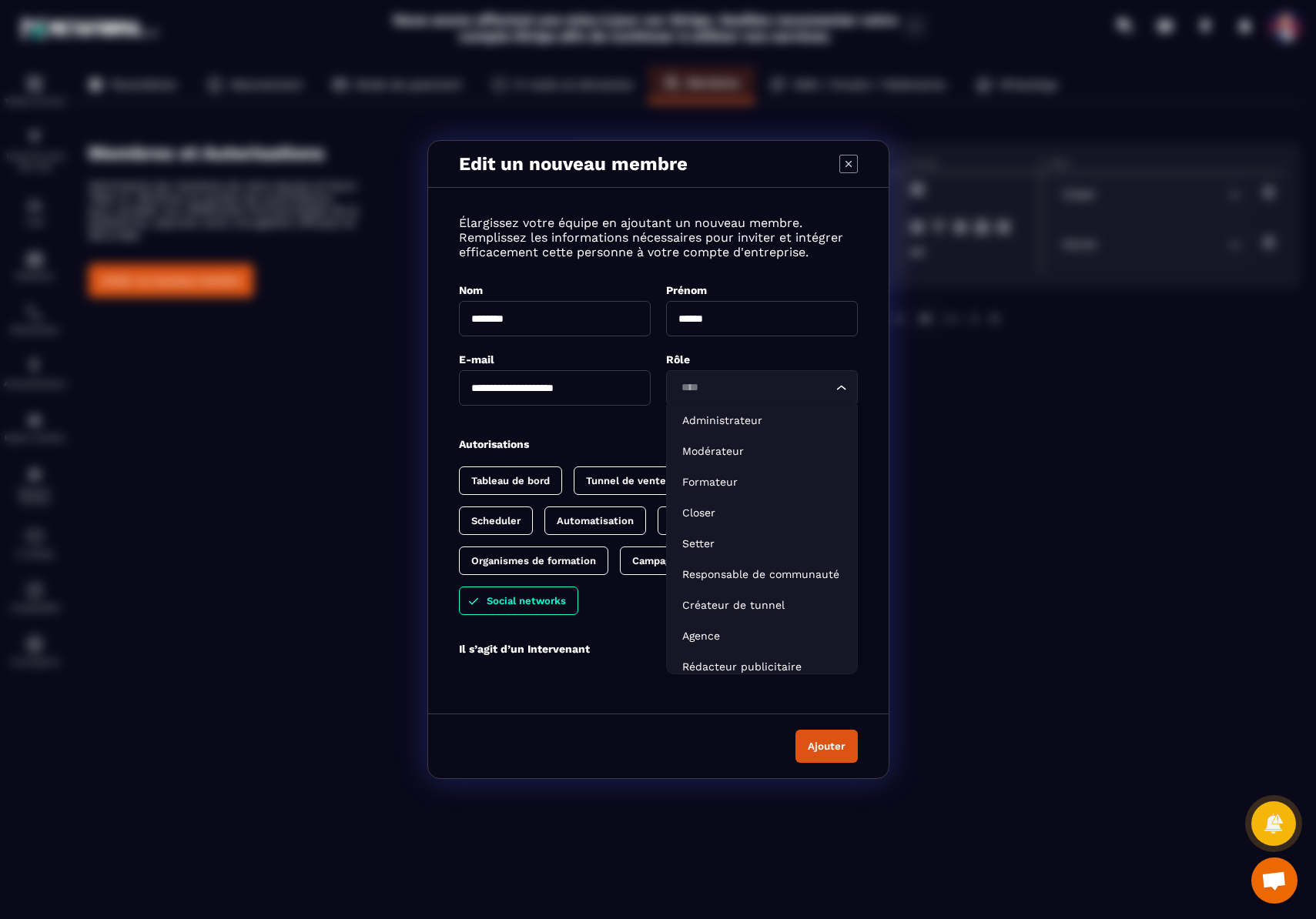
click at [786, 344] on div "**********" at bounding box center [658, 447] width 460 height 488
click at [831, 382] on input "Search for option" at bounding box center [754, 387] width 157 height 17
click at [723, 506] on p "Closer" at bounding box center [762, 513] width 159 height 15
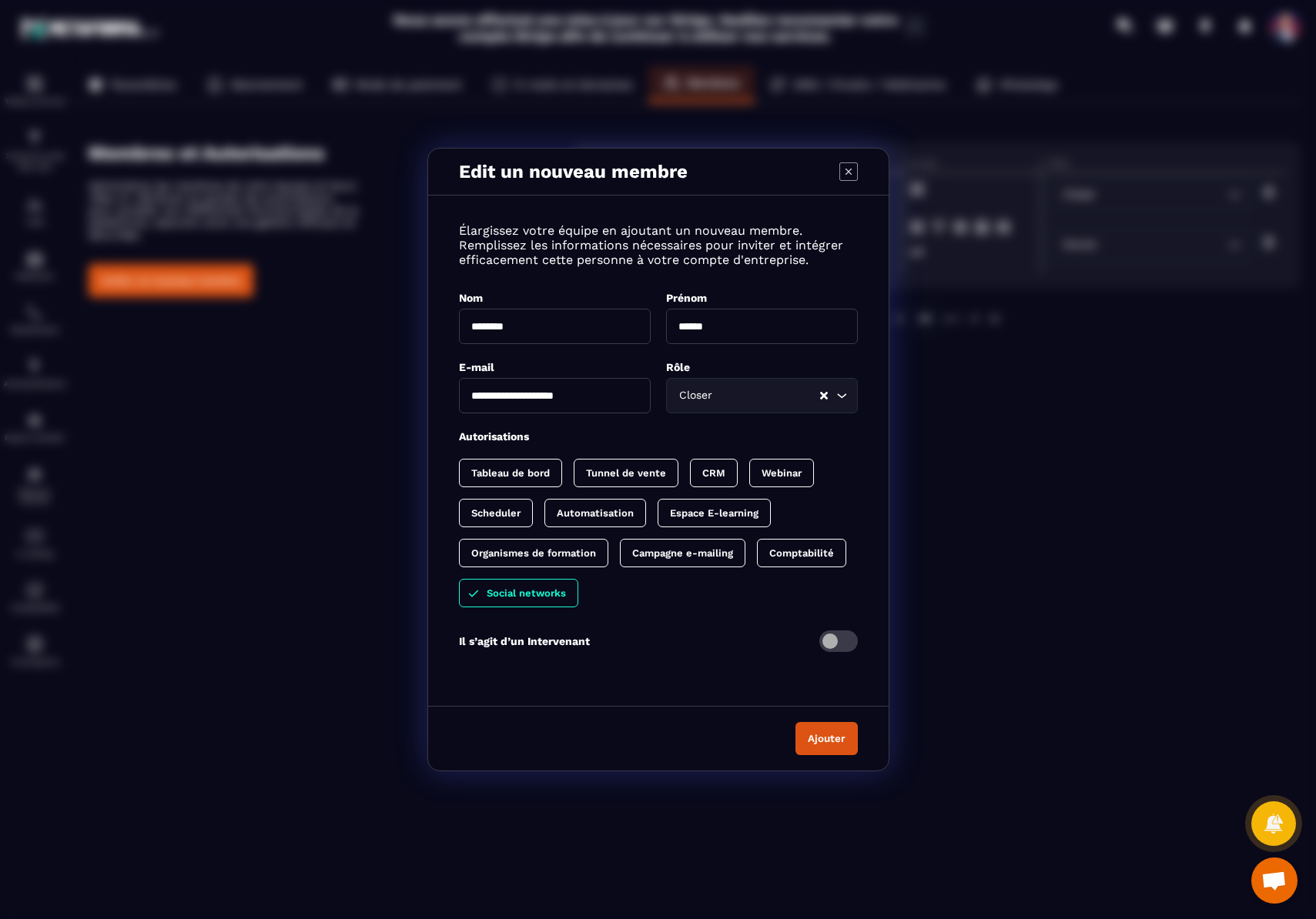
click at [543, 602] on div "Social networks" at bounding box center [518, 593] width 120 height 28
click at [543, 602] on div "Social networks" at bounding box center [510, 593] width 104 height 28
click at [501, 504] on div "Scheduler" at bounding box center [496, 513] width 74 height 28
click at [657, 468] on p "Tunnel de vente" at bounding box center [626, 473] width 80 height 11
click at [819, 742] on button "Ajouter" at bounding box center [827, 738] width 63 height 33
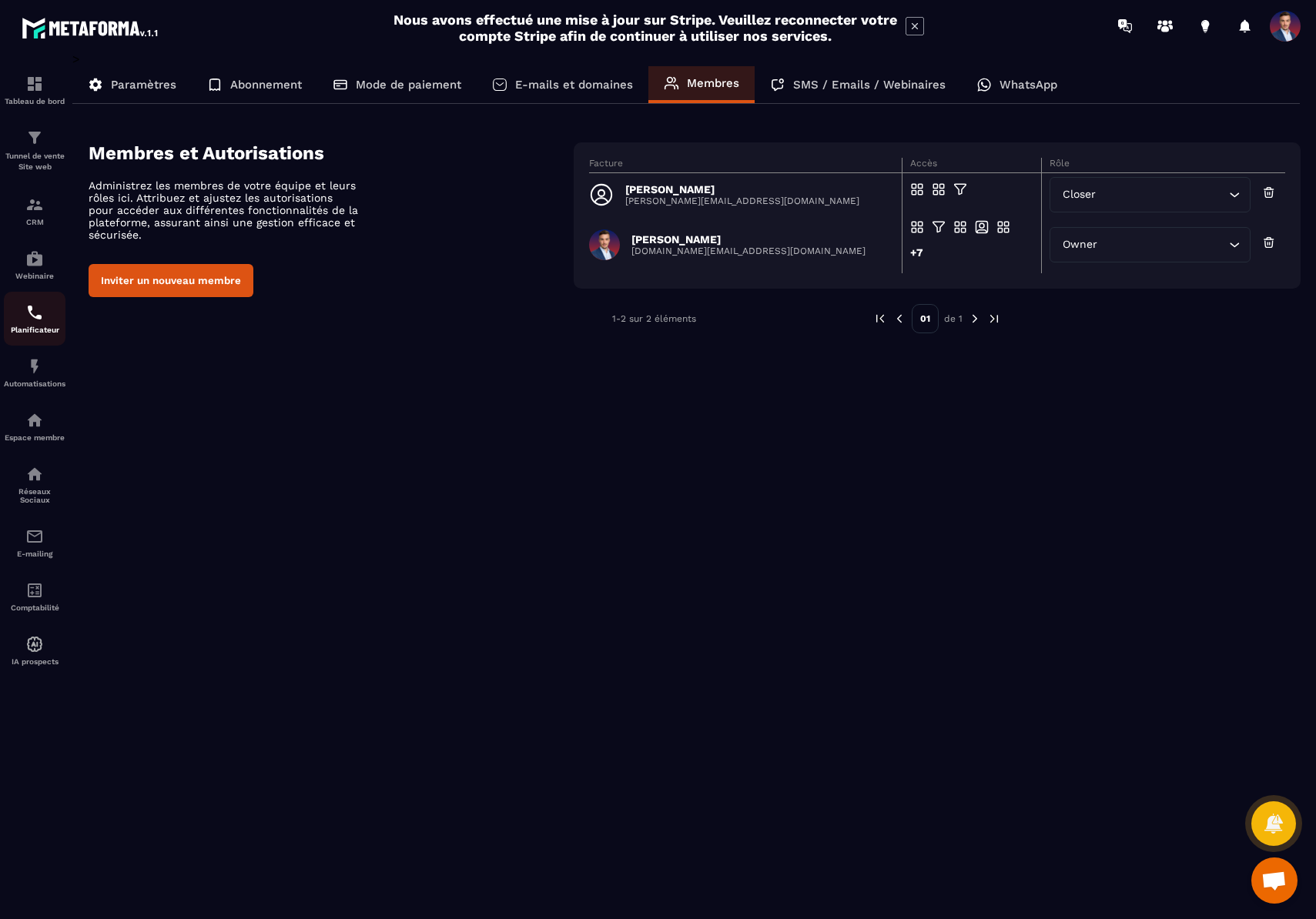
click at [34, 324] on div "Planificateur" at bounding box center [35, 319] width 62 height 31
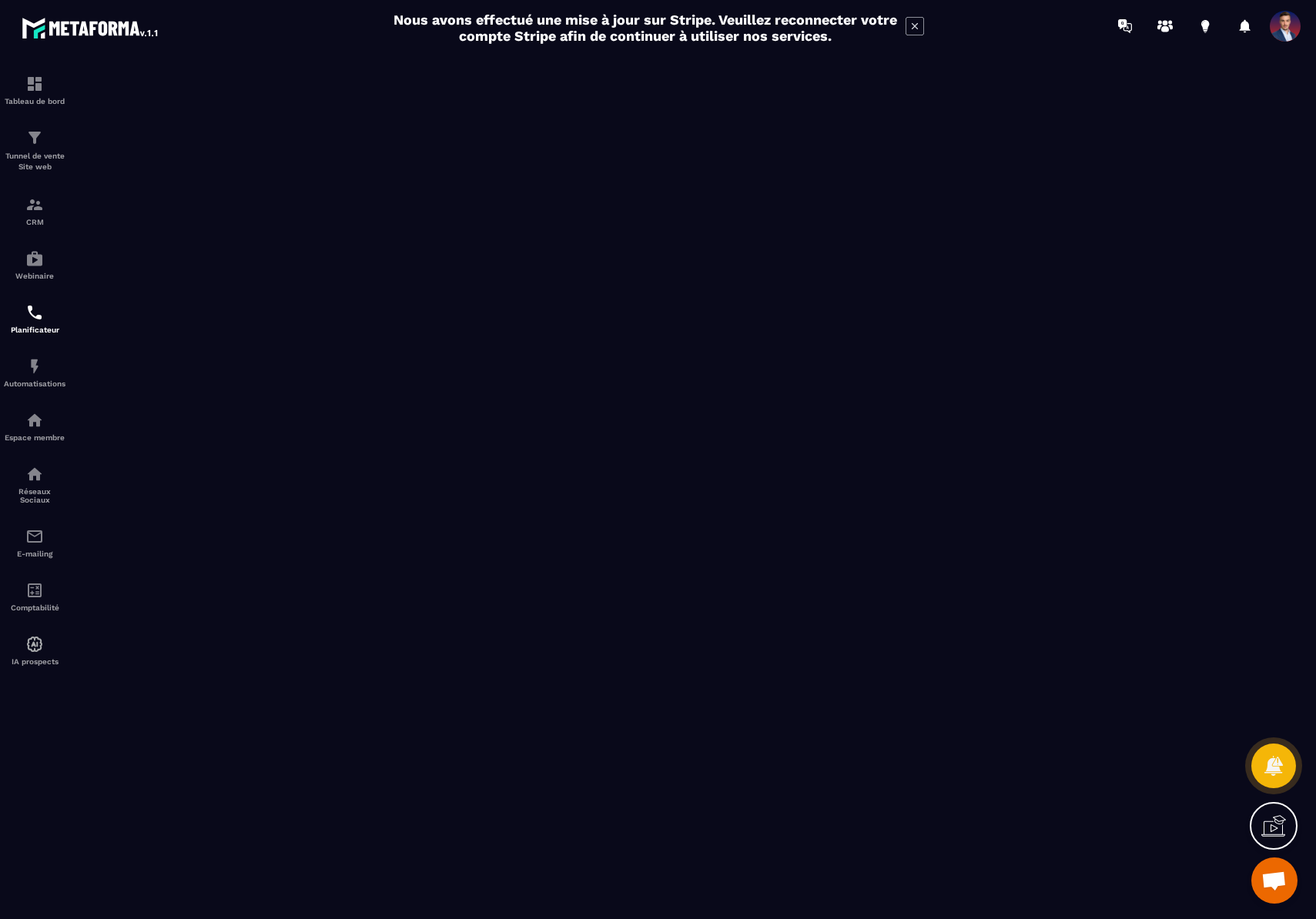
click at [1288, 36] on span at bounding box center [1285, 26] width 31 height 31
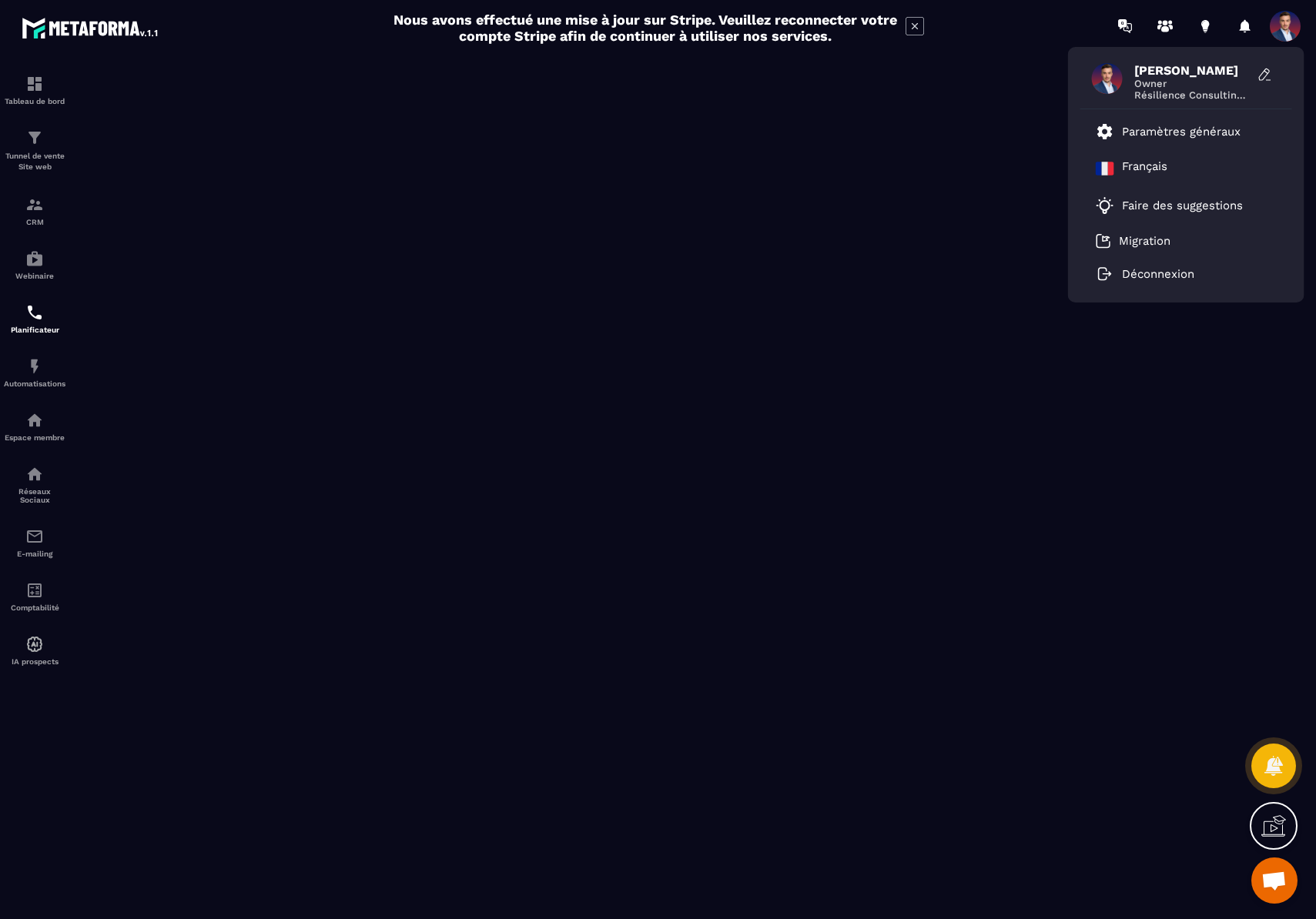
click at [1186, 84] on span "Owner" at bounding box center [1192, 84] width 116 height 11
click at [1268, 74] on icon at bounding box center [1265, 74] width 15 height 15
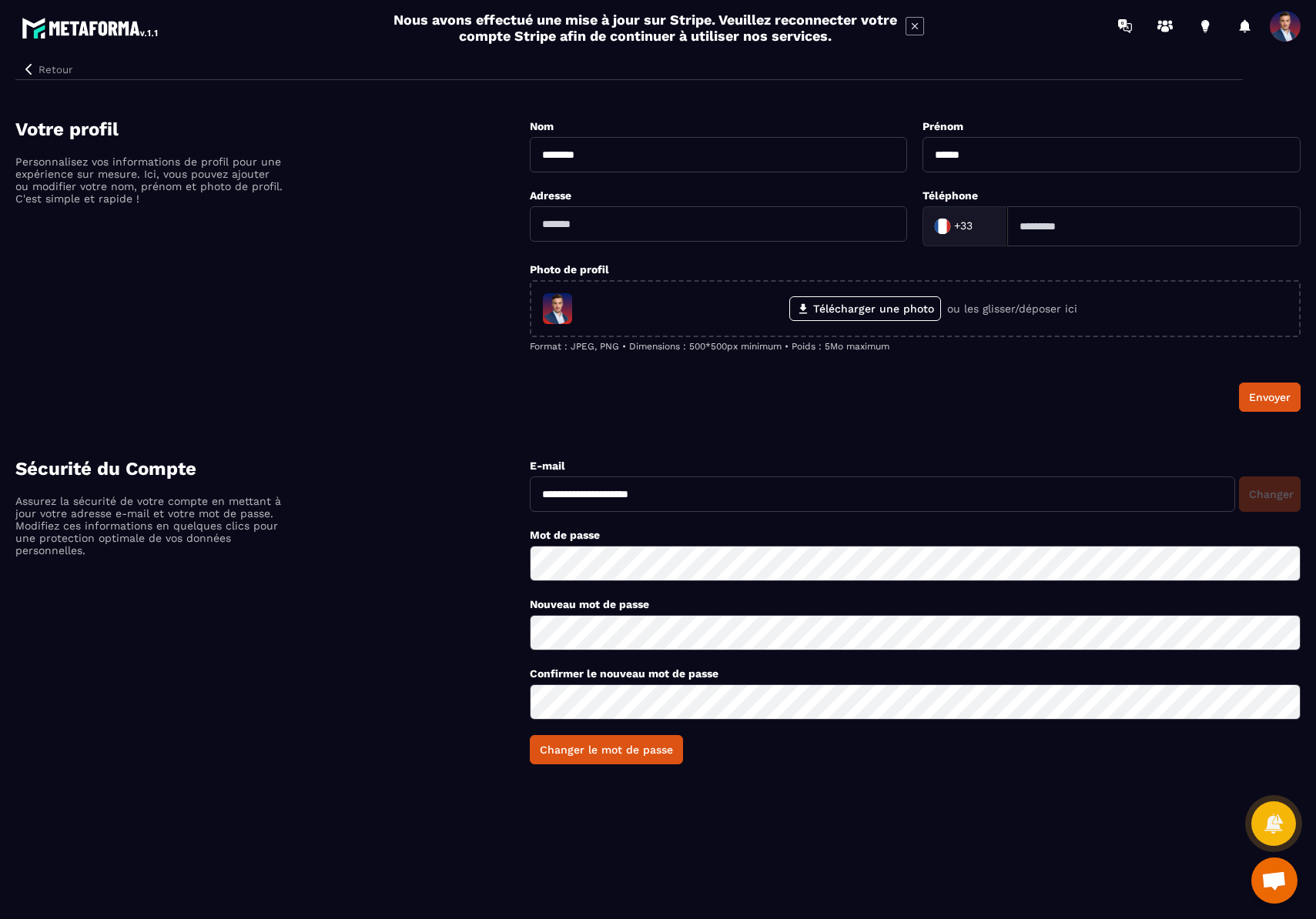
click at [1302, 32] on div at bounding box center [1289, 26] width 39 height 28
click at [1278, 23] on span at bounding box center [1285, 26] width 31 height 31
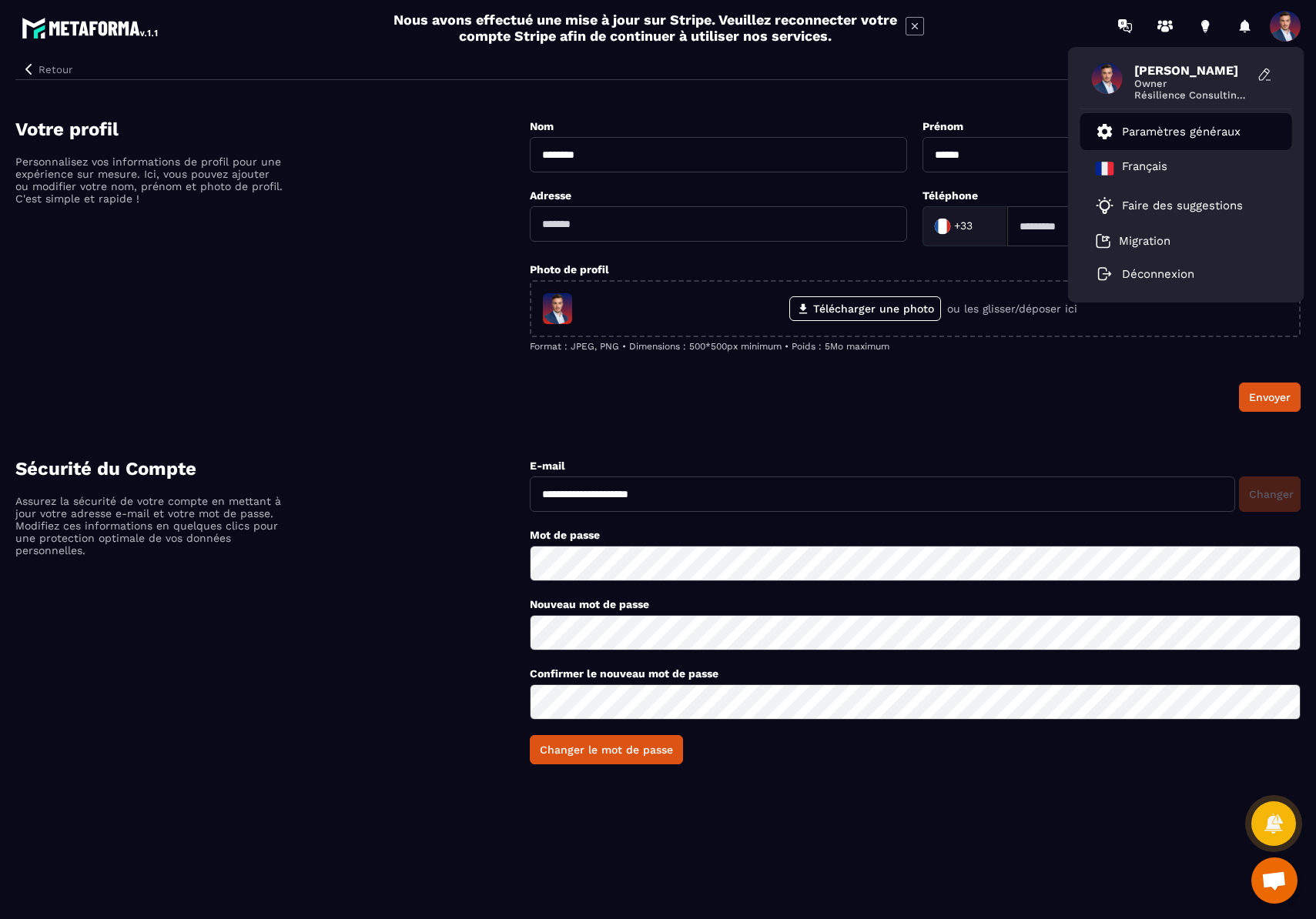
click at [1175, 129] on p "Paramètres généraux" at bounding box center [1181, 131] width 119 height 14
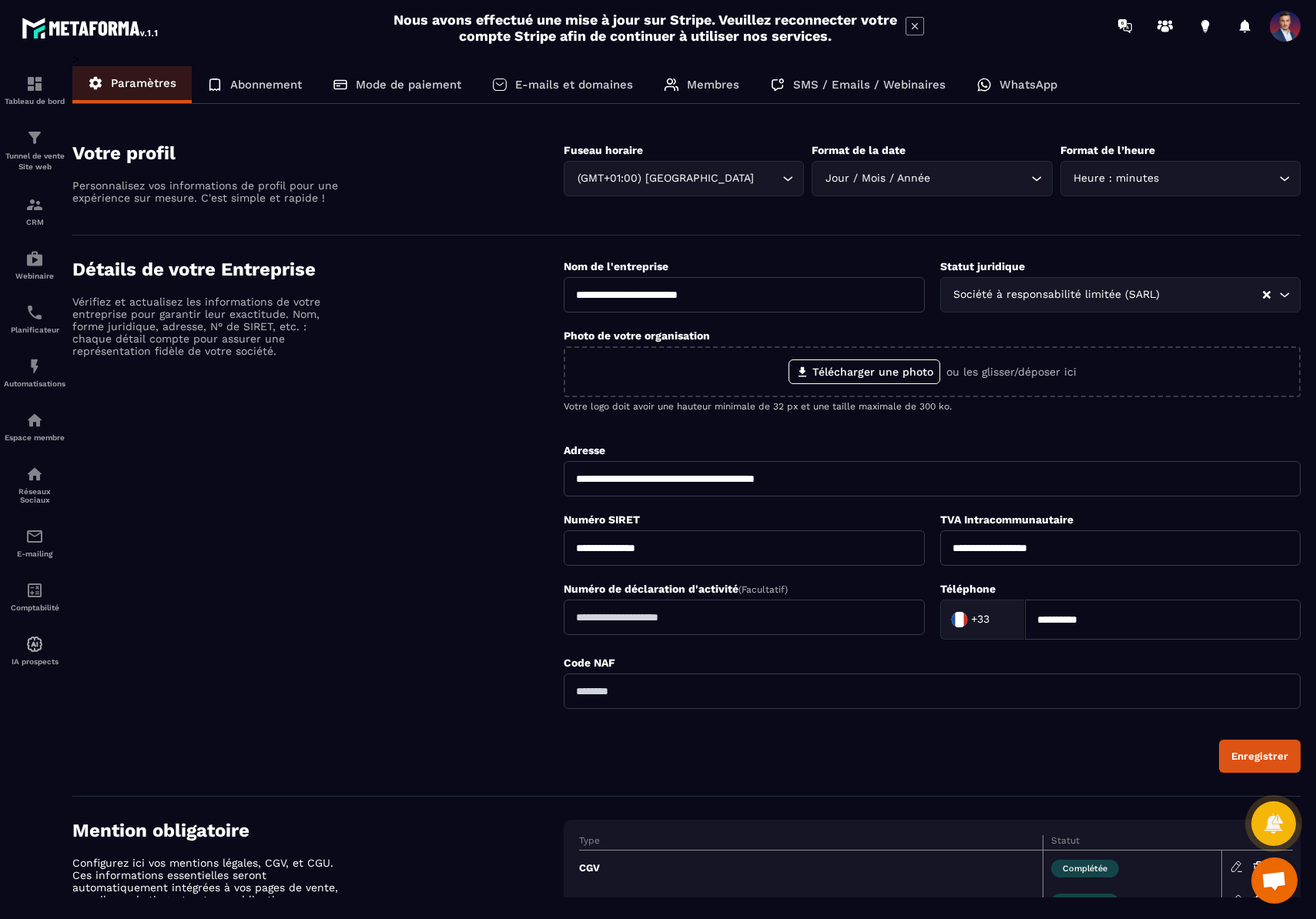
click at [715, 88] on p "Membres" at bounding box center [713, 84] width 52 height 14
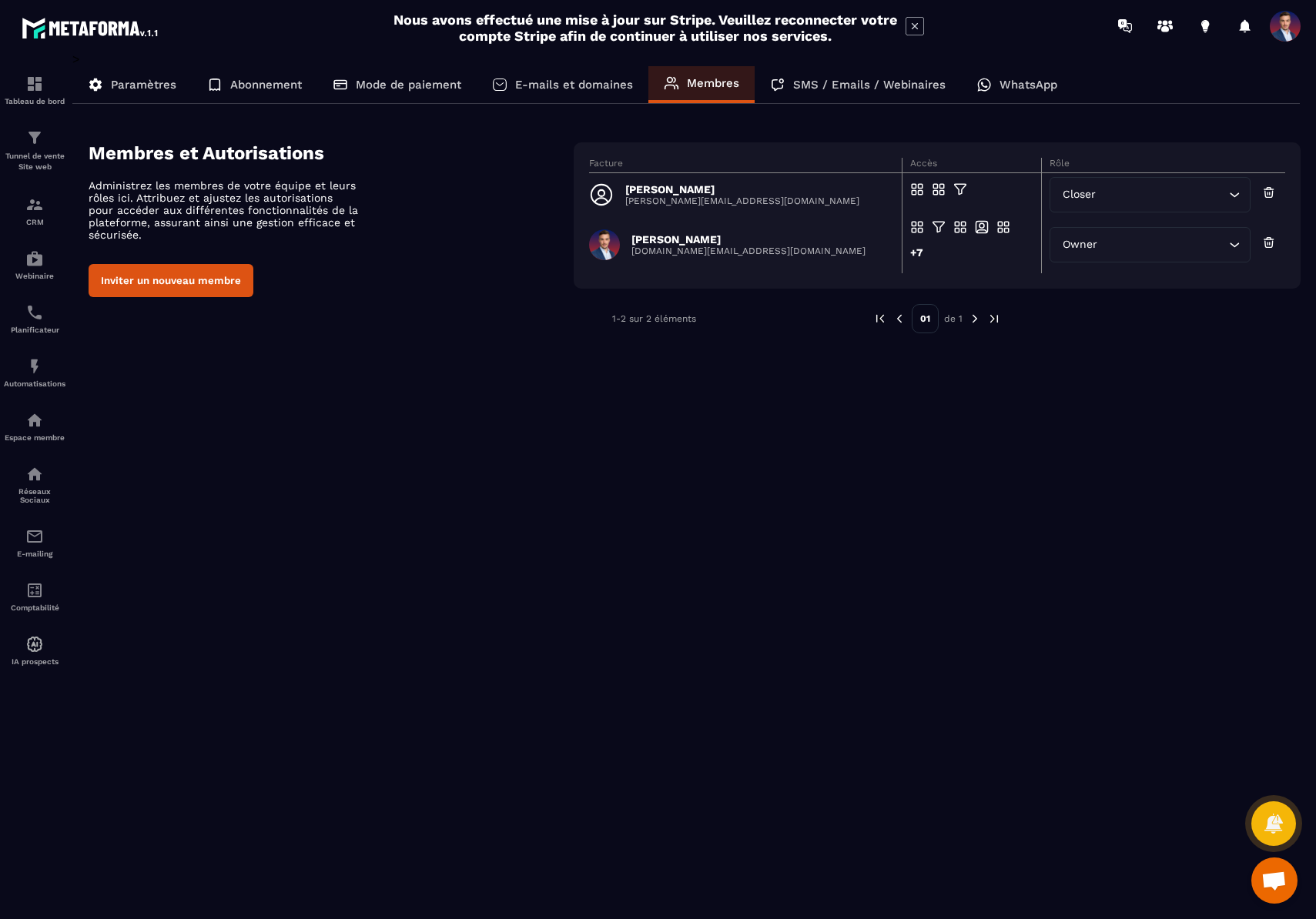
click at [838, 75] on div "SMS / Emails / Webinaires" at bounding box center [857, 84] width 206 height 37
